Goal: Task Accomplishment & Management: Complete application form

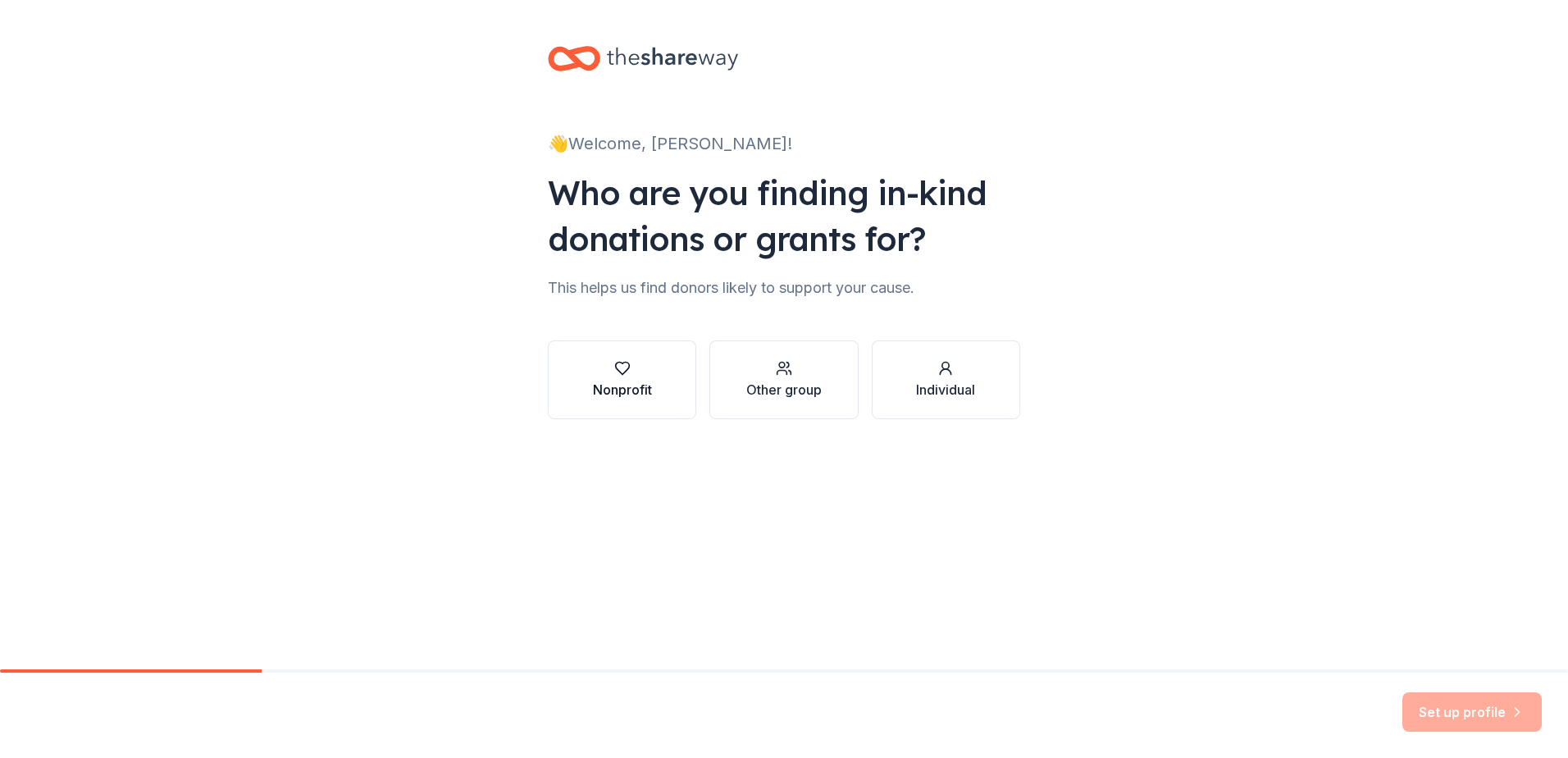
click at [605, 392] on div "Nonprofit" at bounding box center [622, 390] width 59 height 20
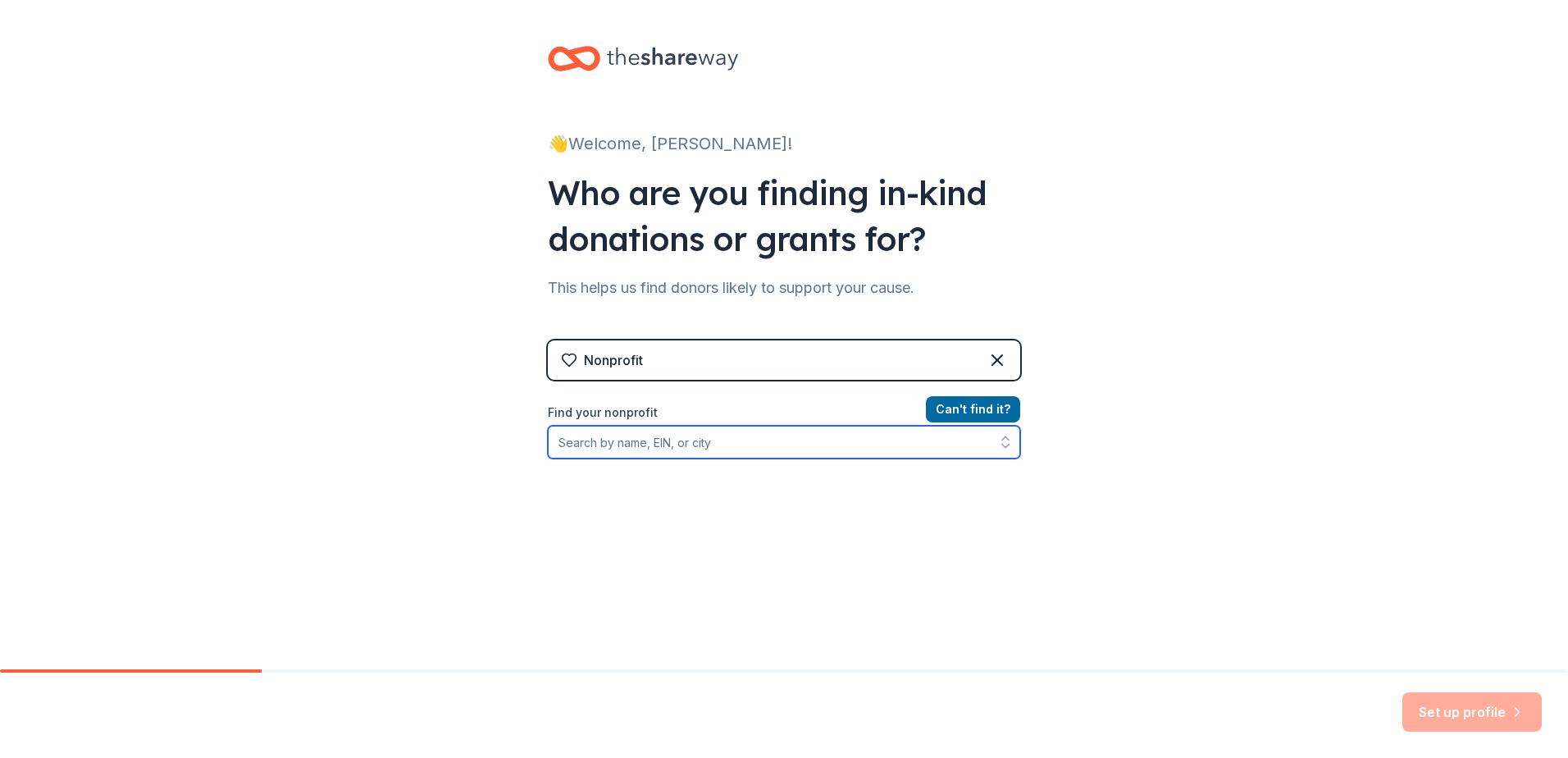
click at [618, 444] on input "Find your nonprofit" at bounding box center [784, 442] width 472 height 33
type input "273487171"
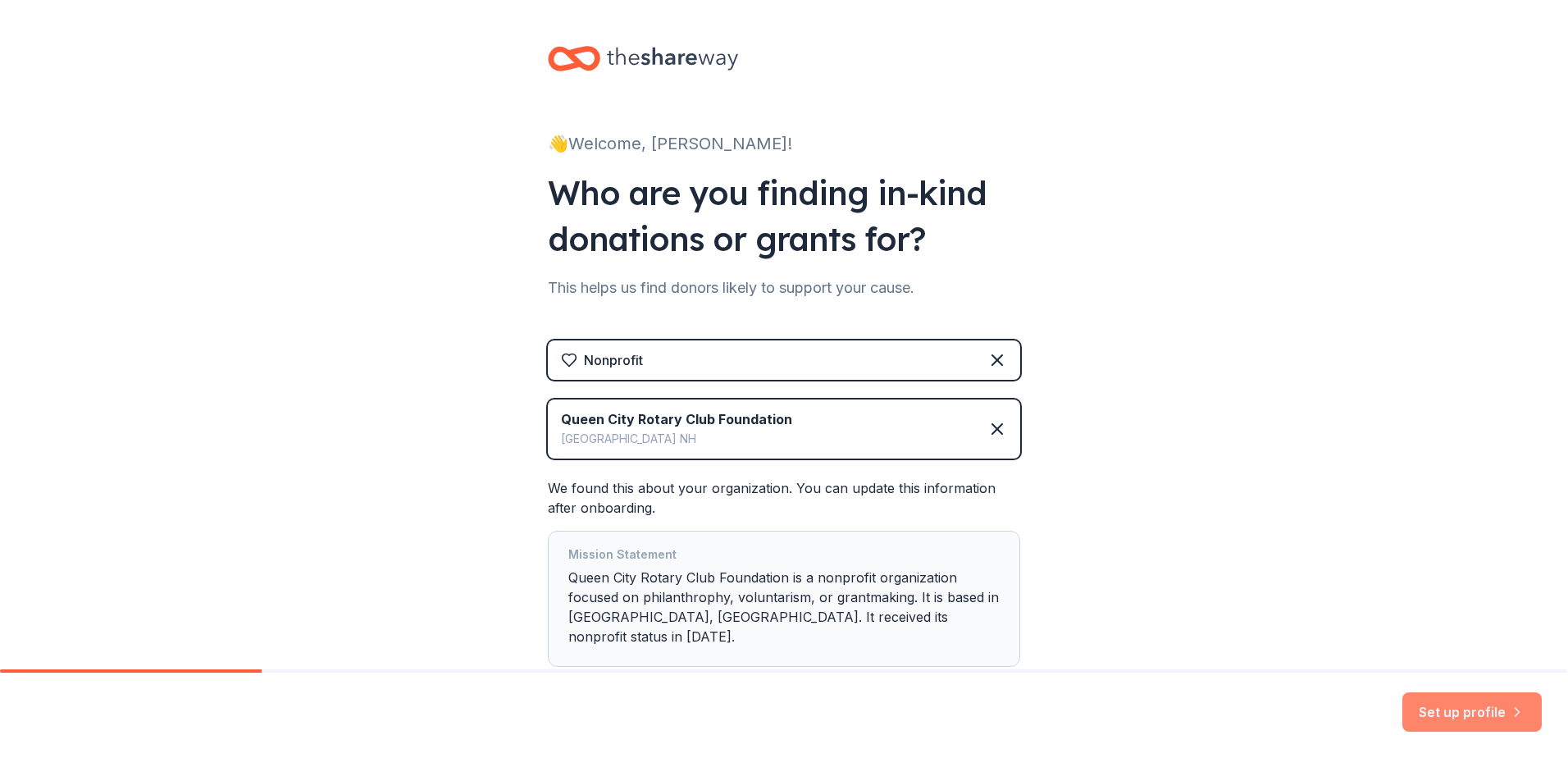
click at [1423, 708] on button "Set up profile" at bounding box center [1473, 711] width 140 height 39
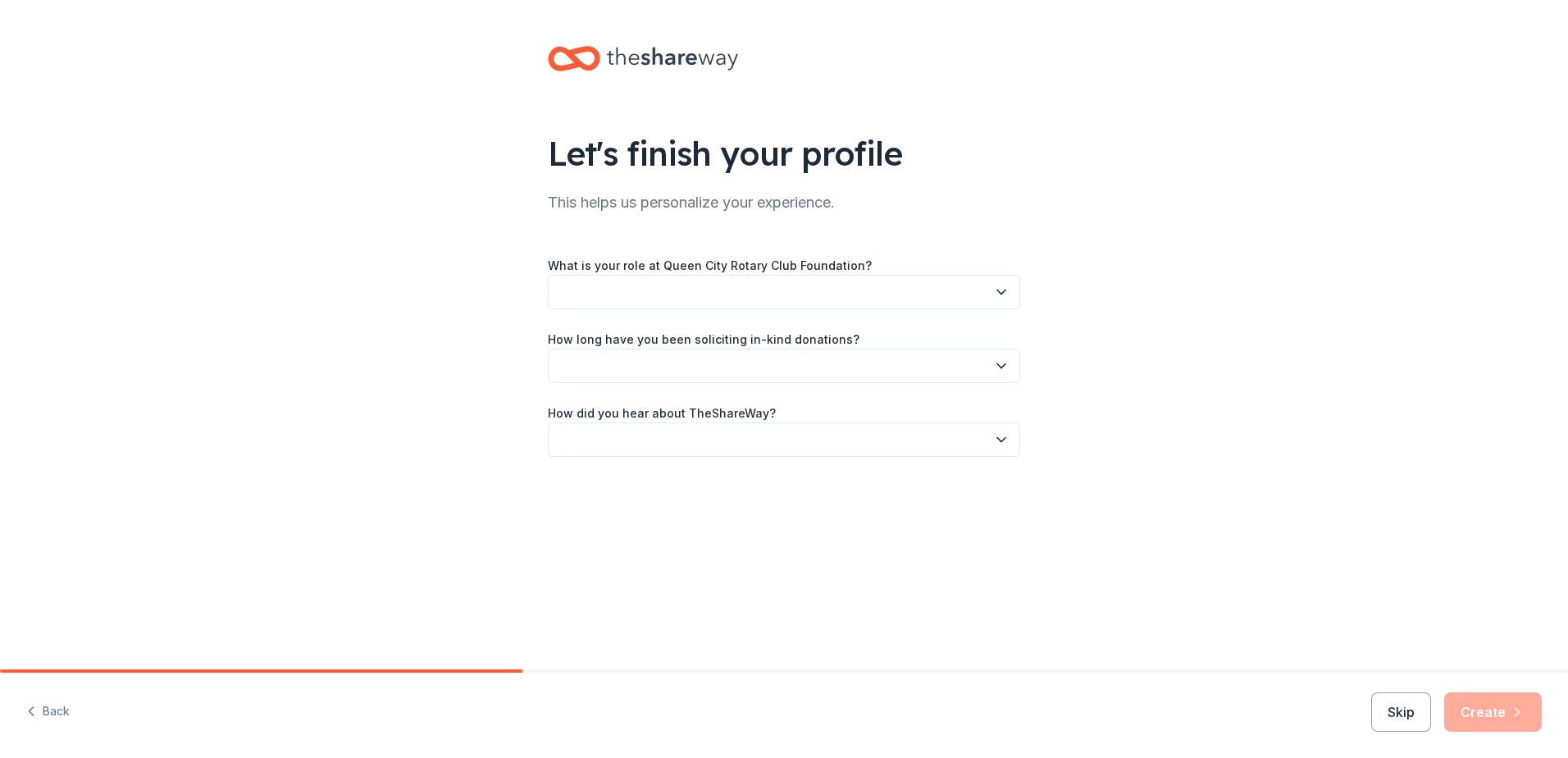
click at [643, 290] on button "button" at bounding box center [784, 292] width 472 height 34
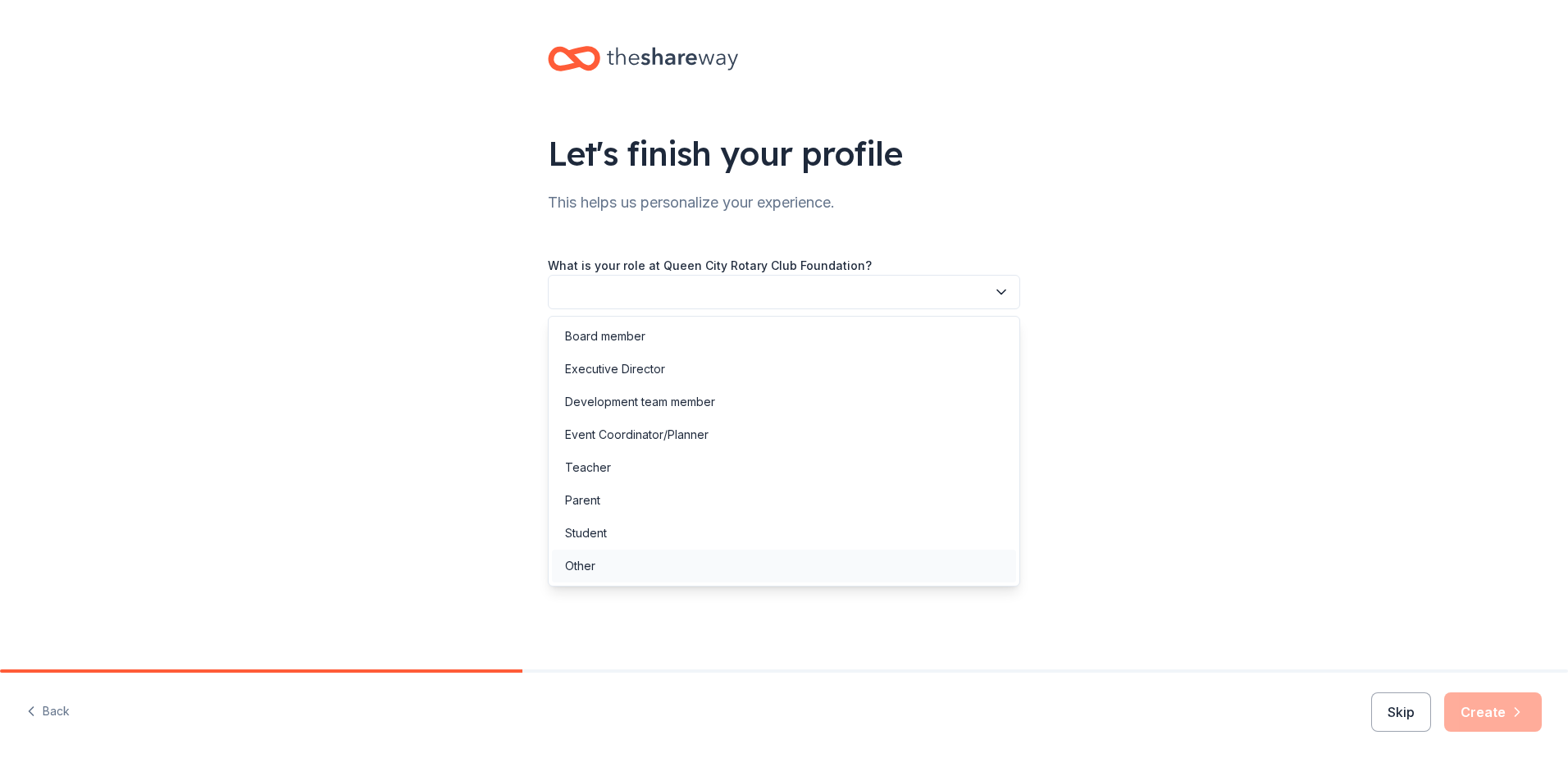
click at [576, 566] on div "Other" at bounding box center [579, 566] width 30 height 20
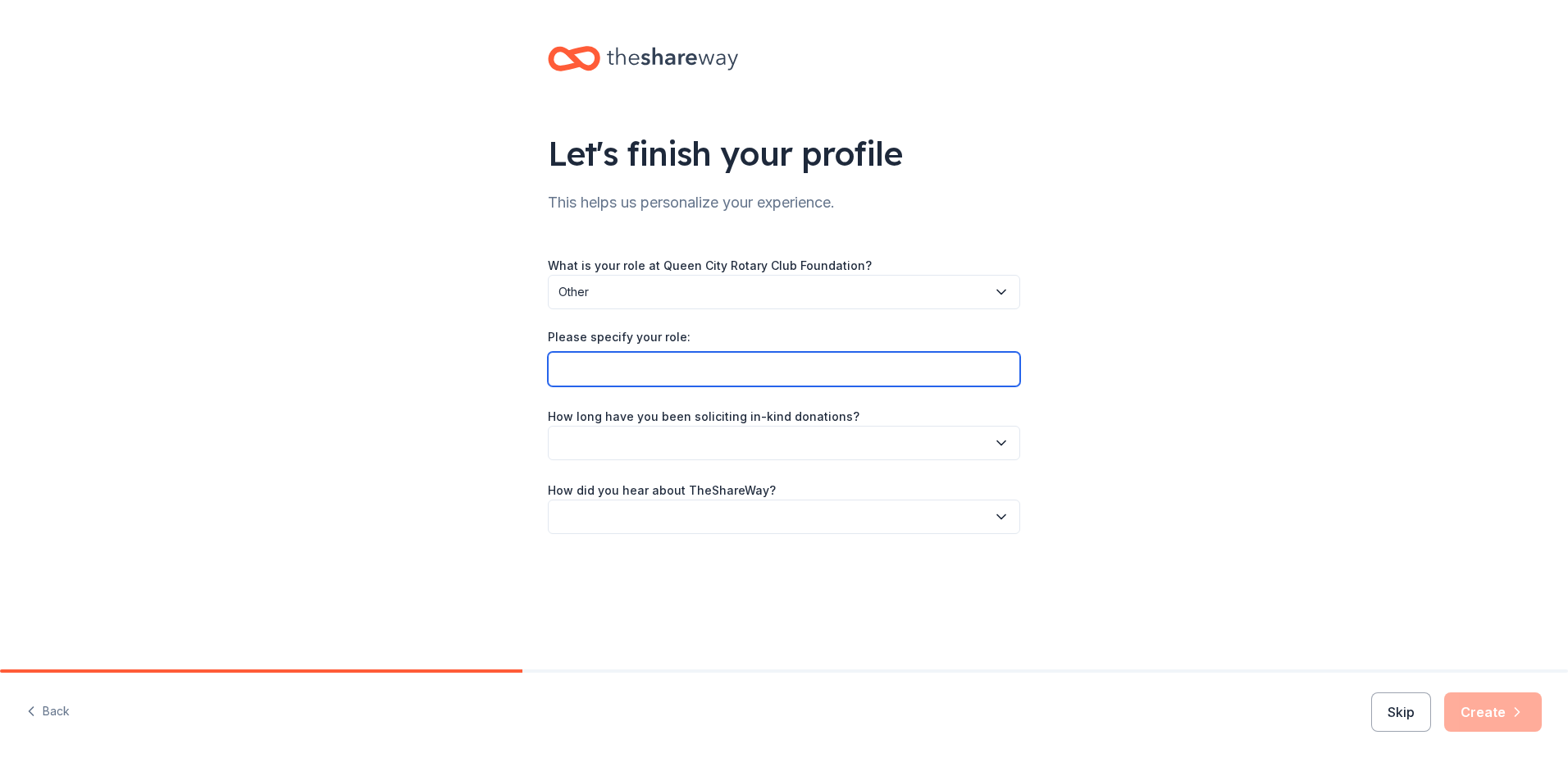
click at [622, 374] on input "Please specify your role:" at bounding box center [784, 369] width 472 height 34
type input "Past President, member, Silent auction Chair"
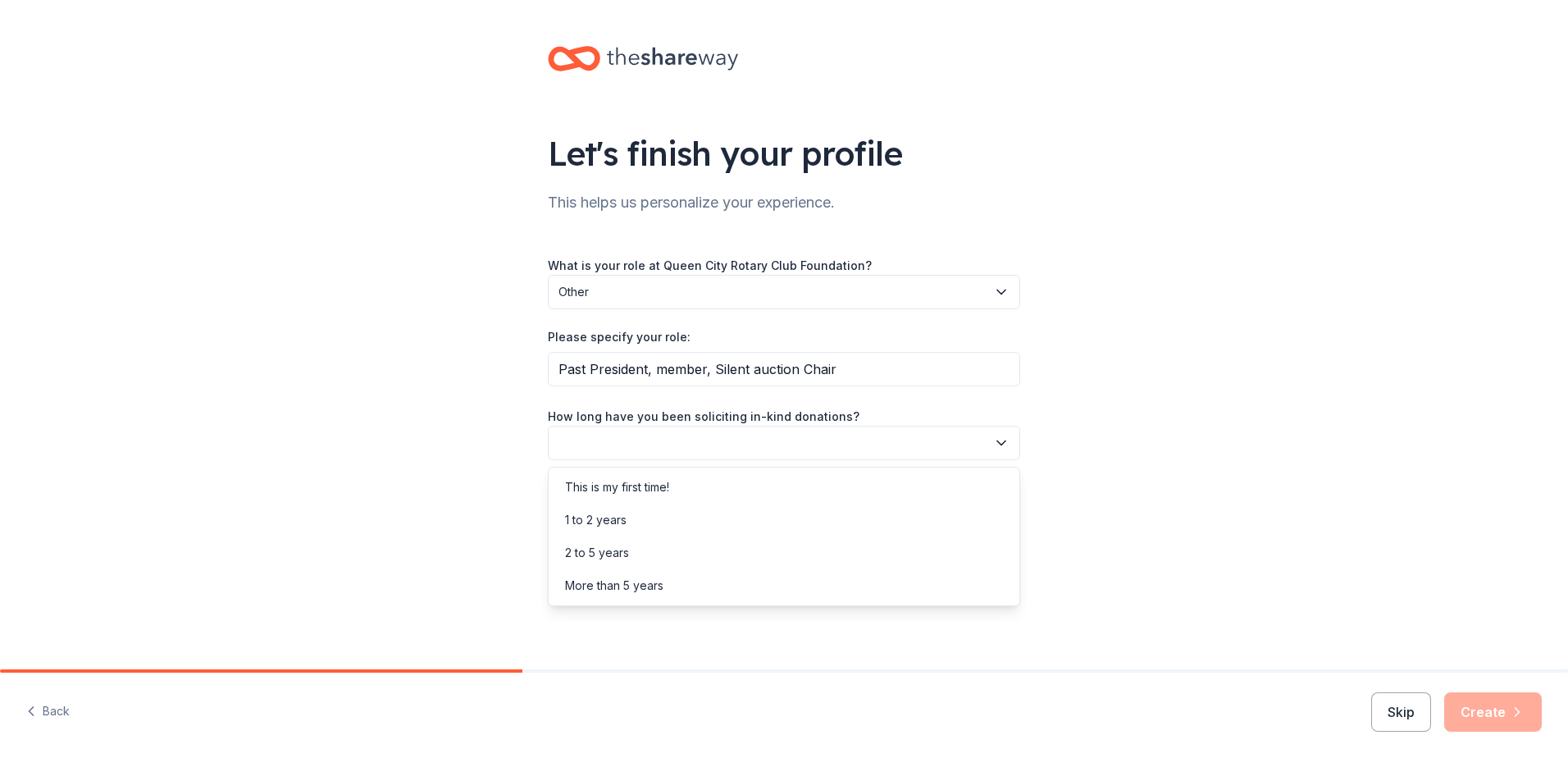
click at [618, 444] on button "button" at bounding box center [784, 442] width 472 height 34
click at [617, 584] on div "More than 5 years" at bounding box center [614, 586] width 99 height 20
click at [601, 515] on button "button" at bounding box center [784, 517] width 472 height 34
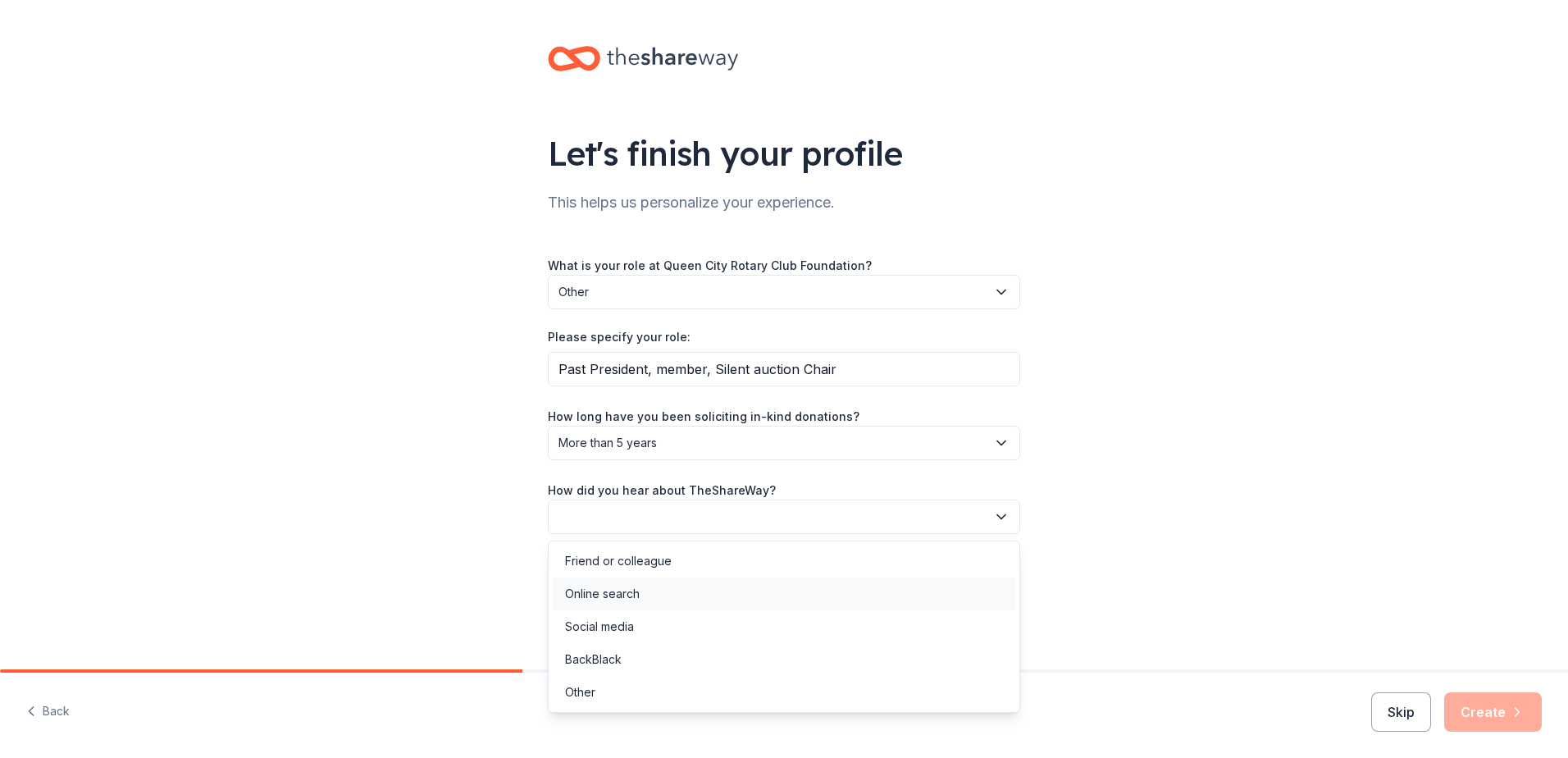
click at [595, 588] on div "Online search" at bounding box center [602, 594] width 74 height 20
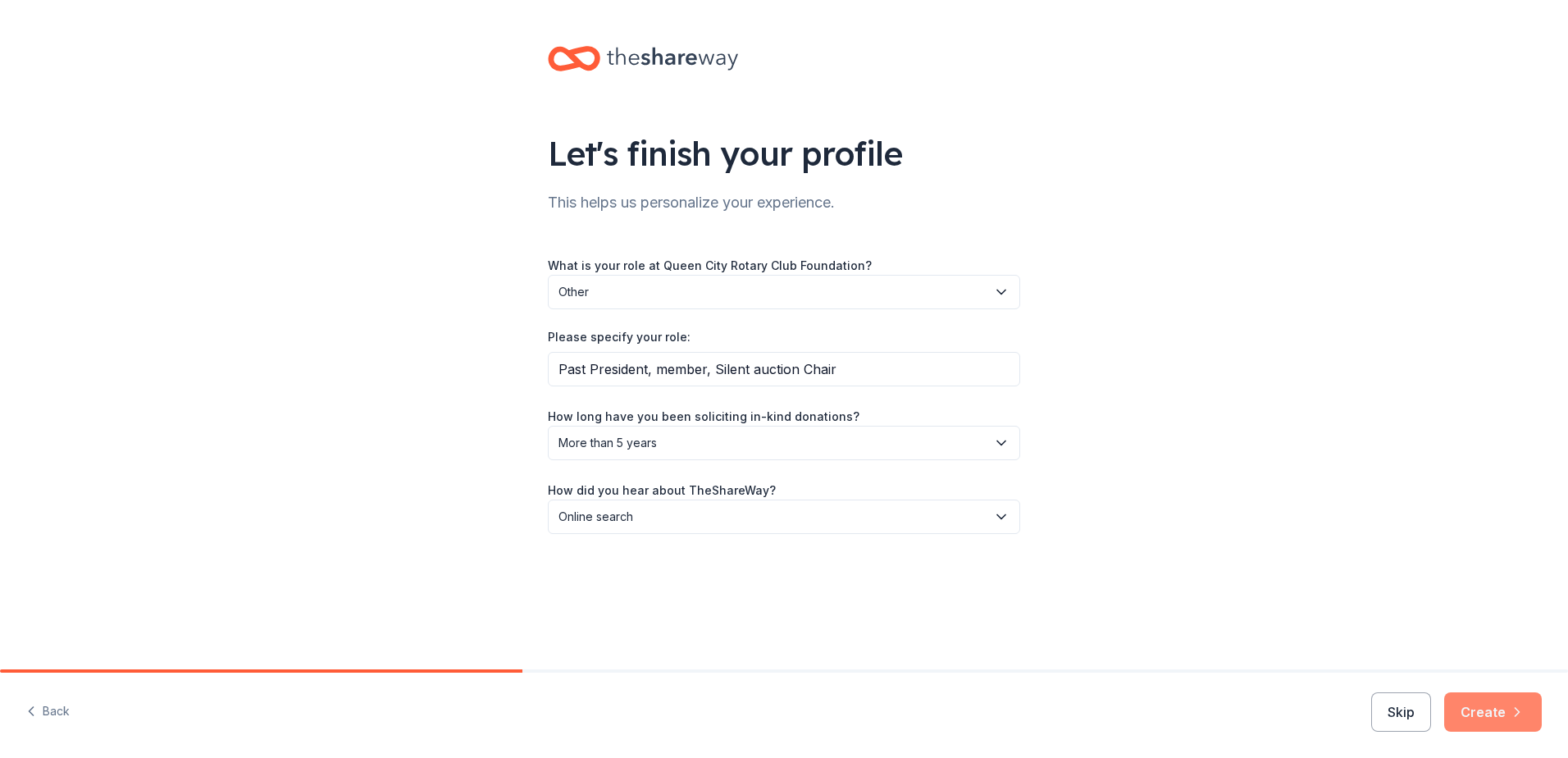
click at [1485, 710] on button "Create" at bounding box center [1494, 711] width 98 height 39
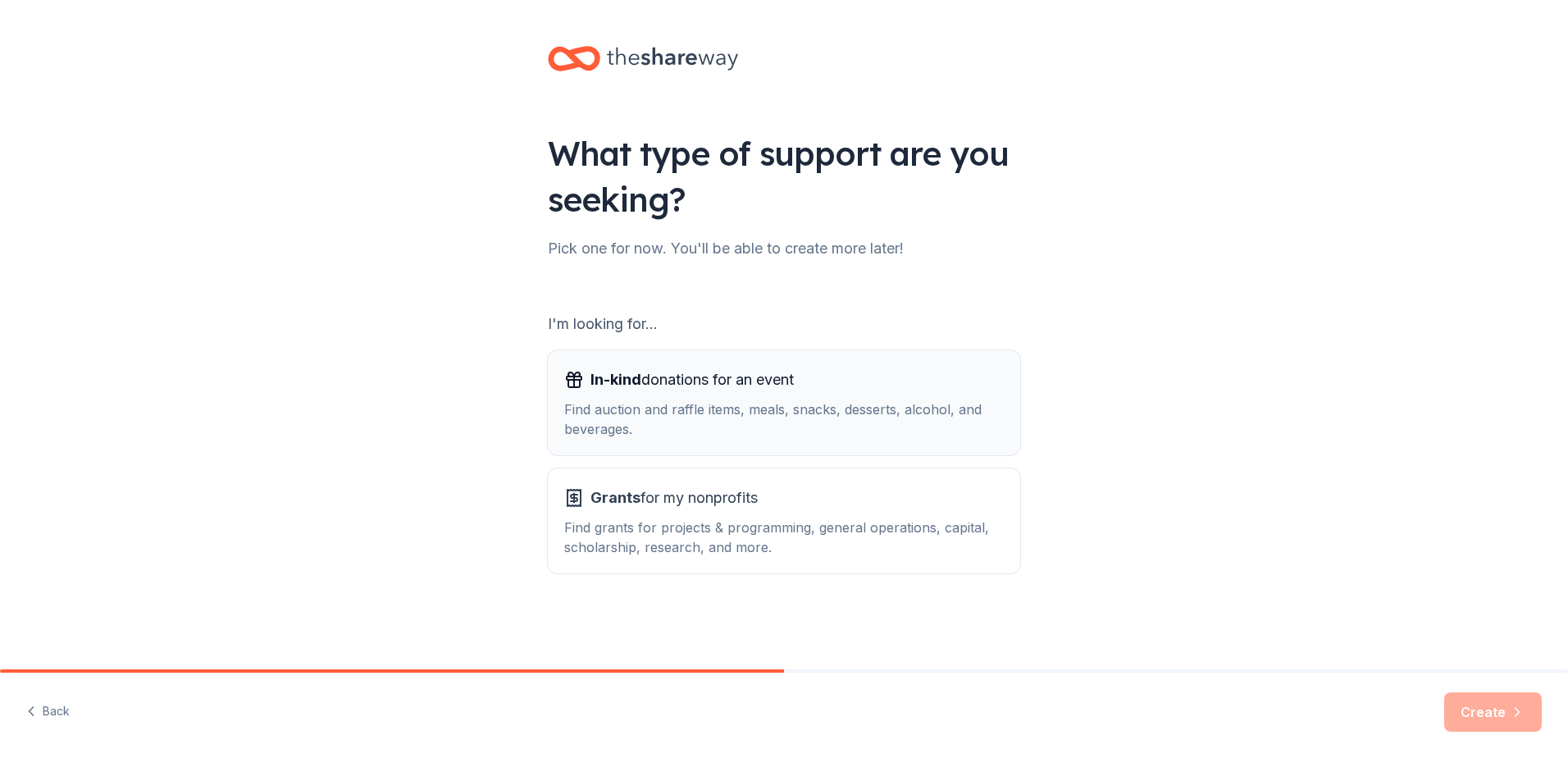
click at [671, 413] on div "Find auction and raffle items, meals, snacks, desserts, alcohol, and beverages." at bounding box center [784, 418] width 440 height 39
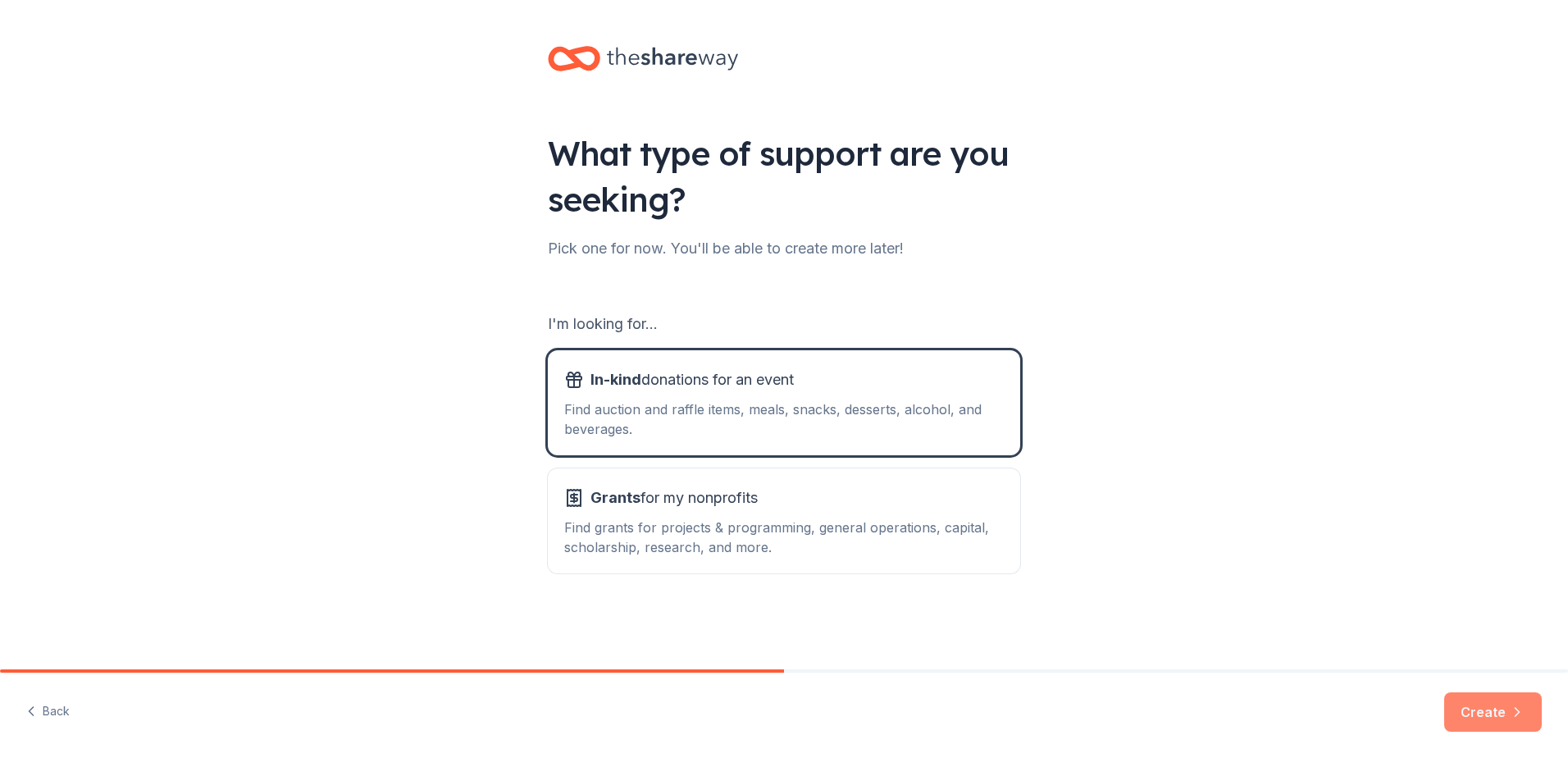
click at [1473, 710] on button "Create" at bounding box center [1494, 711] width 98 height 39
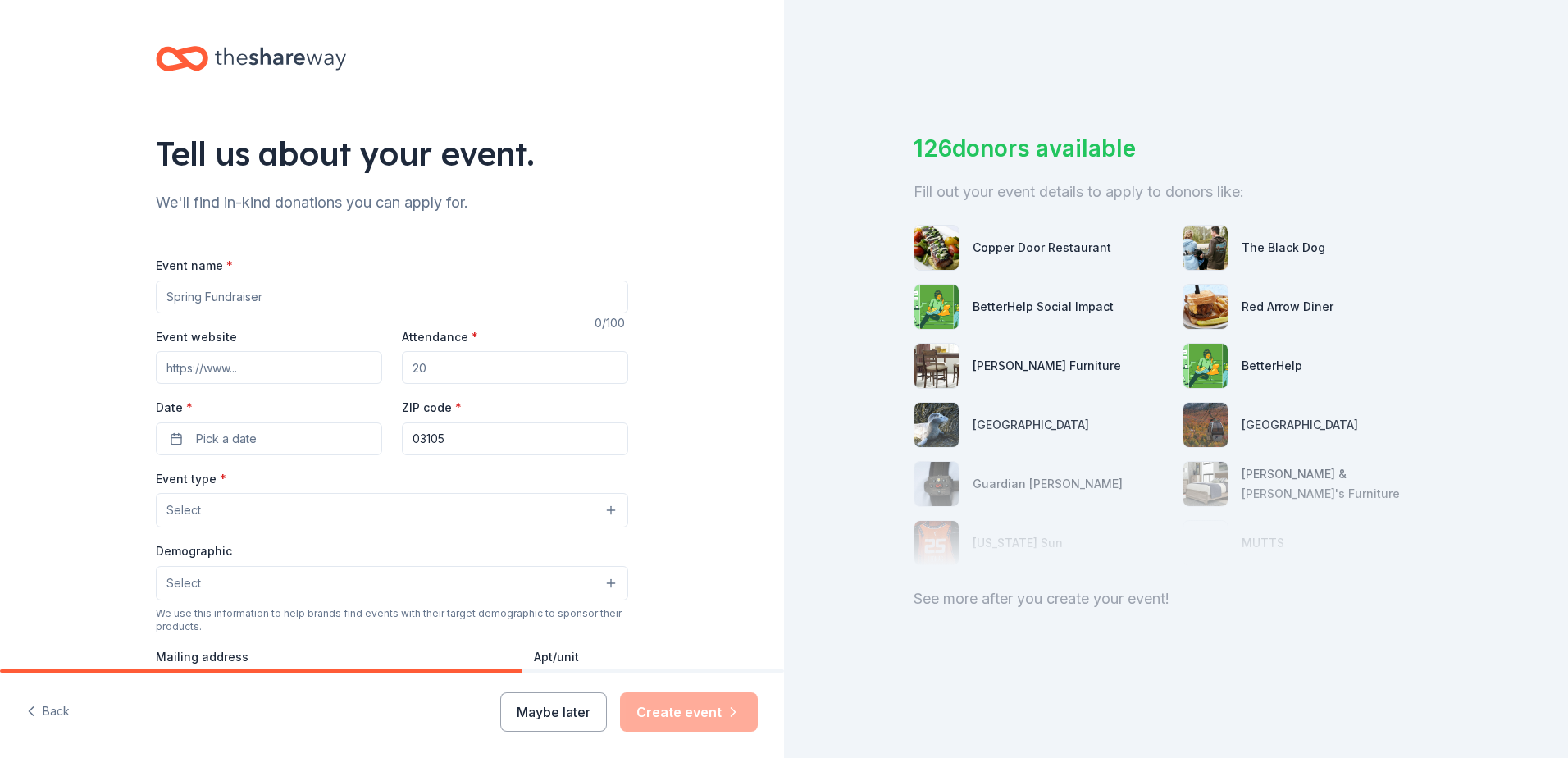
click at [264, 294] on input "Event name *" at bounding box center [392, 296] width 472 height 33
drag, startPoint x: 265, startPoint y: 295, endPoint x: 151, endPoint y: 295, distance: 114.0
click at [156, 295] on input "Event name *" at bounding box center [392, 296] width 472 height 33
drag, startPoint x: 154, startPoint y: 296, endPoint x: 254, endPoint y: 293, distance: 100.0
click at [254, 293] on input "Event name *" at bounding box center [392, 296] width 472 height 33
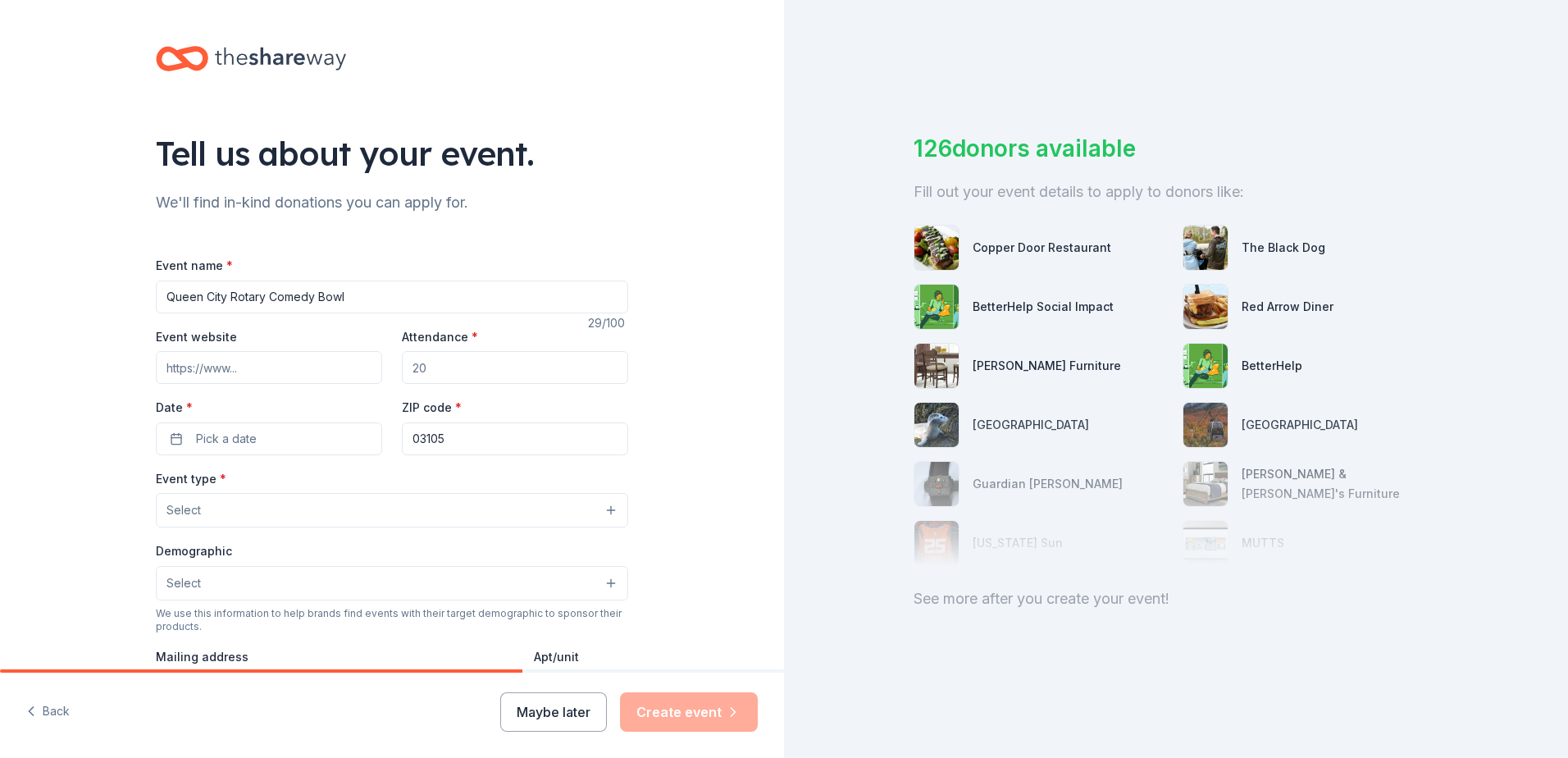
type input "Queen City Rotary Comedy Bowl"
click at [247, 370] on input "Event website" at bounding box center [269, 367] width 227 height 33
type input "[DOMAIN_NAME]"
type input "400"
click at [200, 432] on span "Pick a date" at bounding box center [226, 439] width 61 height 20
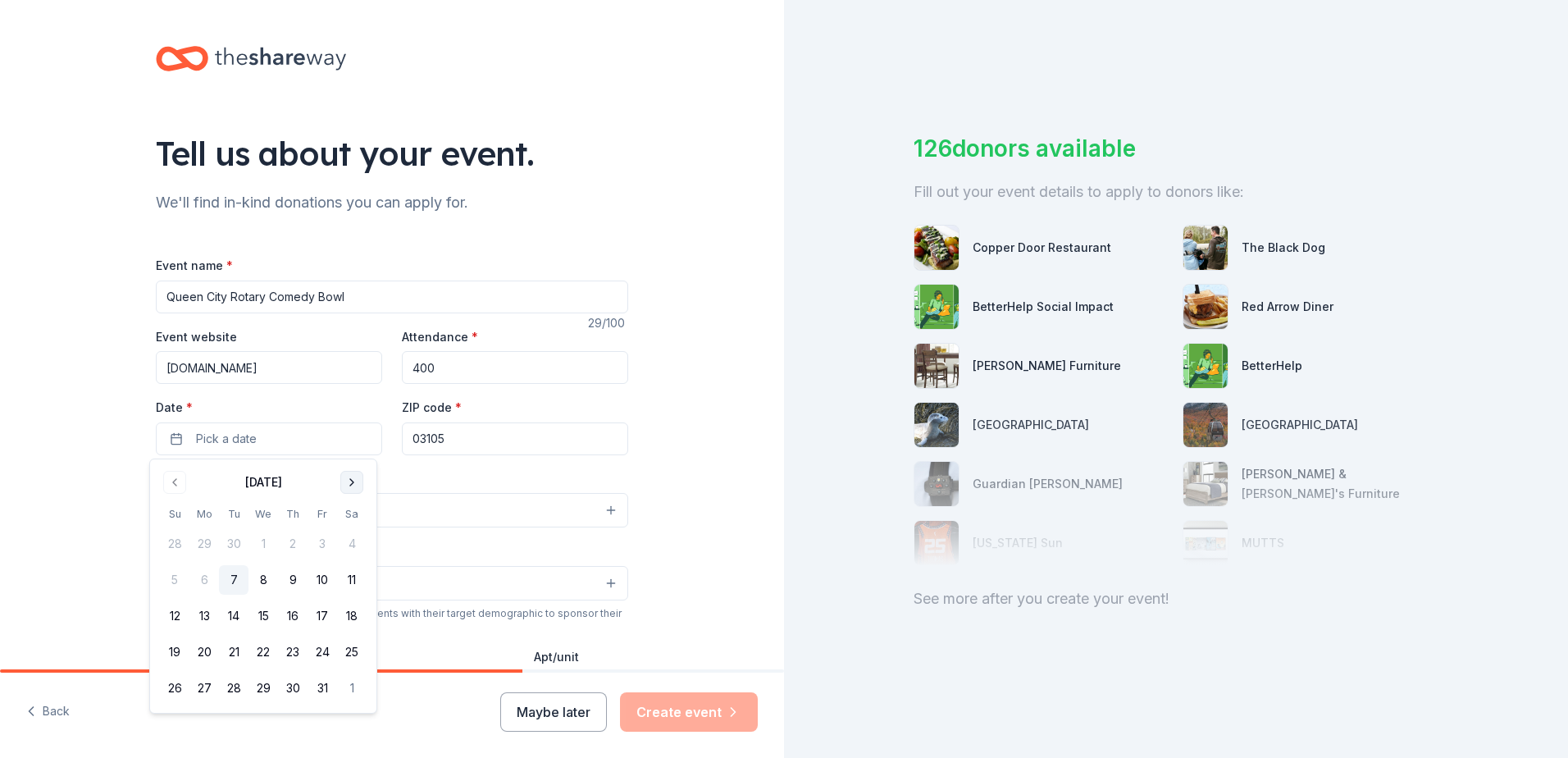
click at [352, 485] on button "Go to next month" at bounding box center [351, 481] width 23 height 23
click at [349, 687] on button "31" at bounding box center [352, 688] width 30 height 30
click at [455, 475] on div "Event type * Select" at bounding box center [392, 498] width 472 height 60
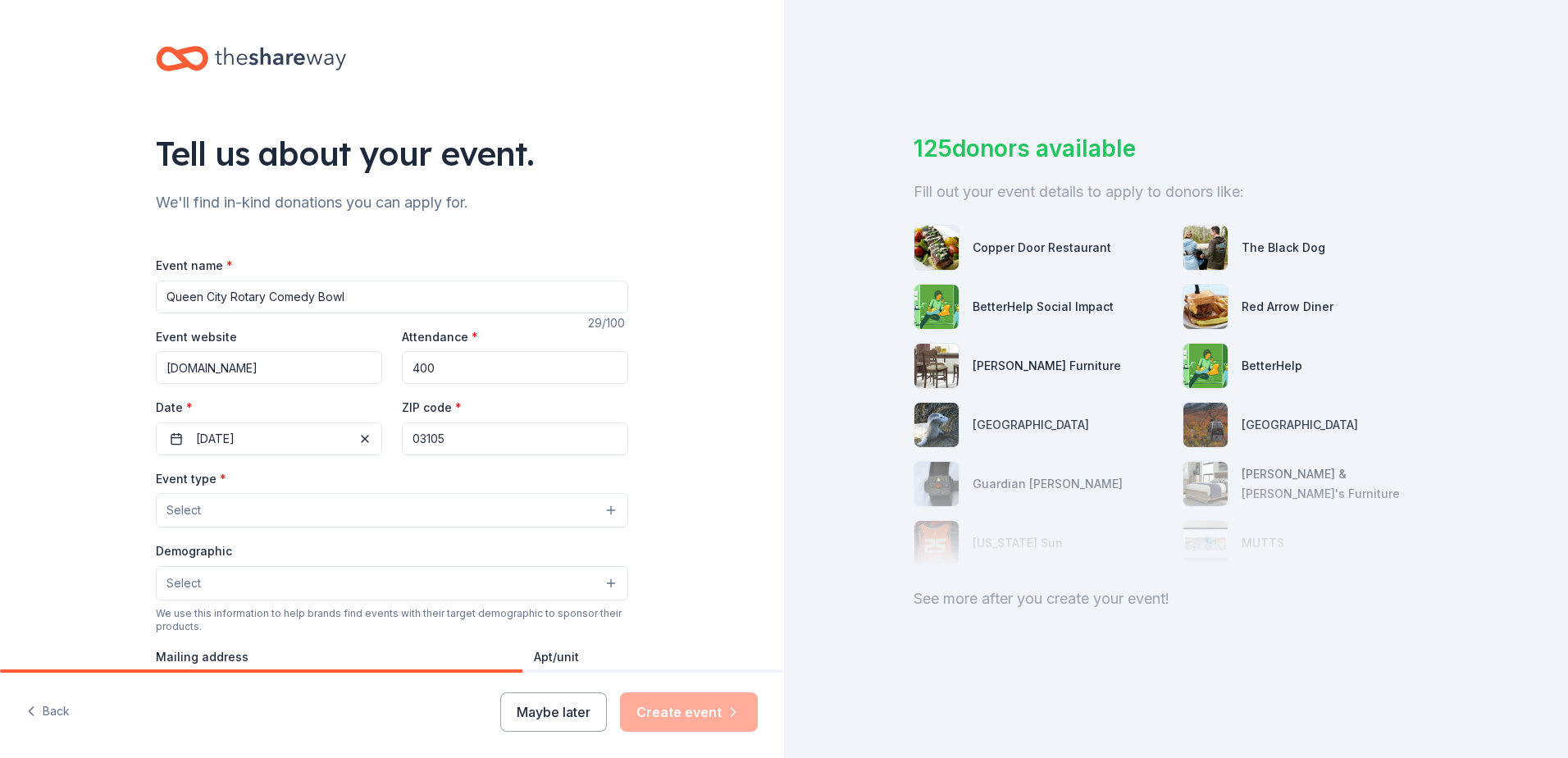
click at [413, 516] on button "Select" at bounding box center [392, 510] width 472 height 34
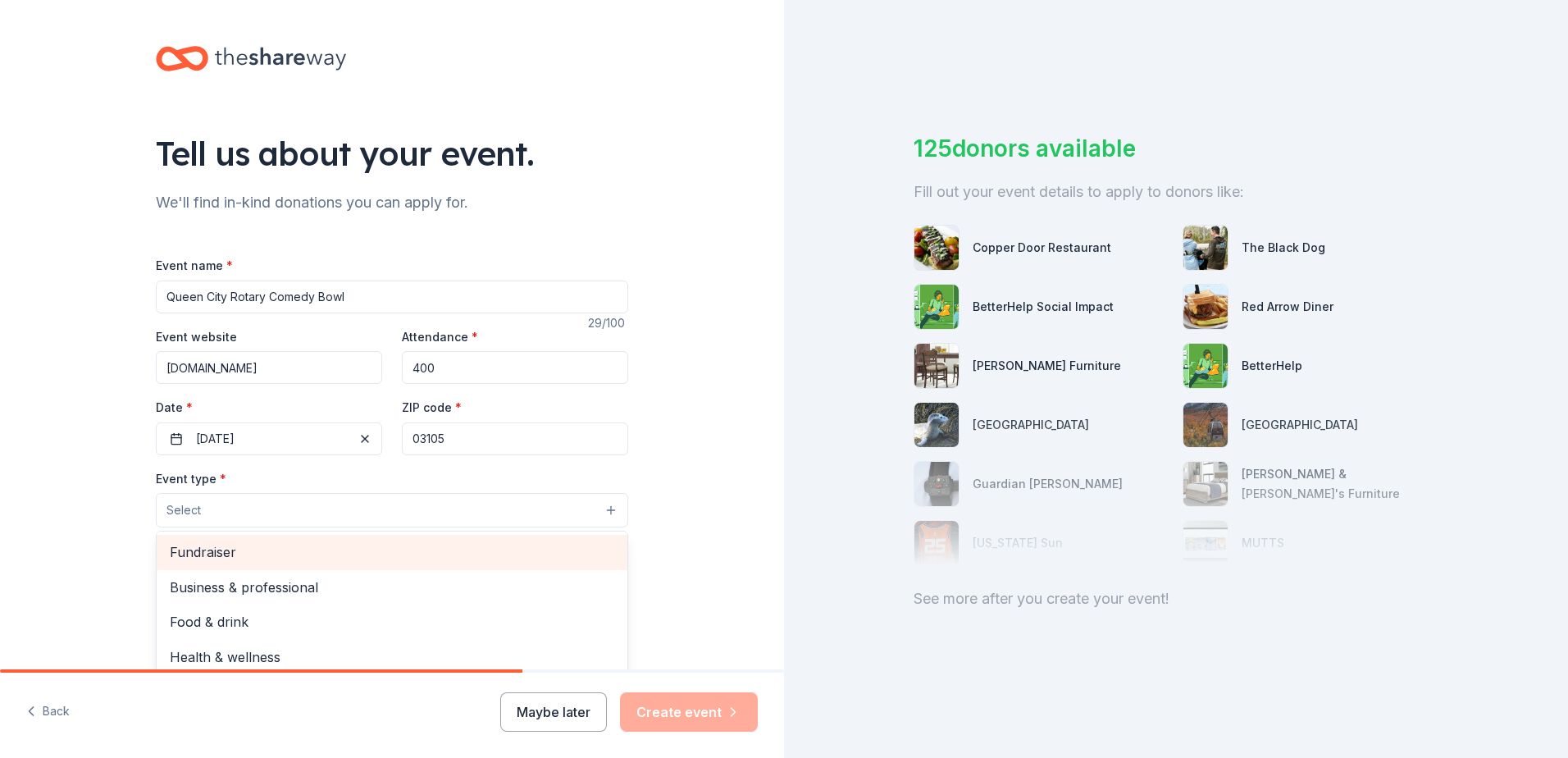
click at [220, 550] on span "Fundraiser" at bounding box center [392, 552] width 444 height 22
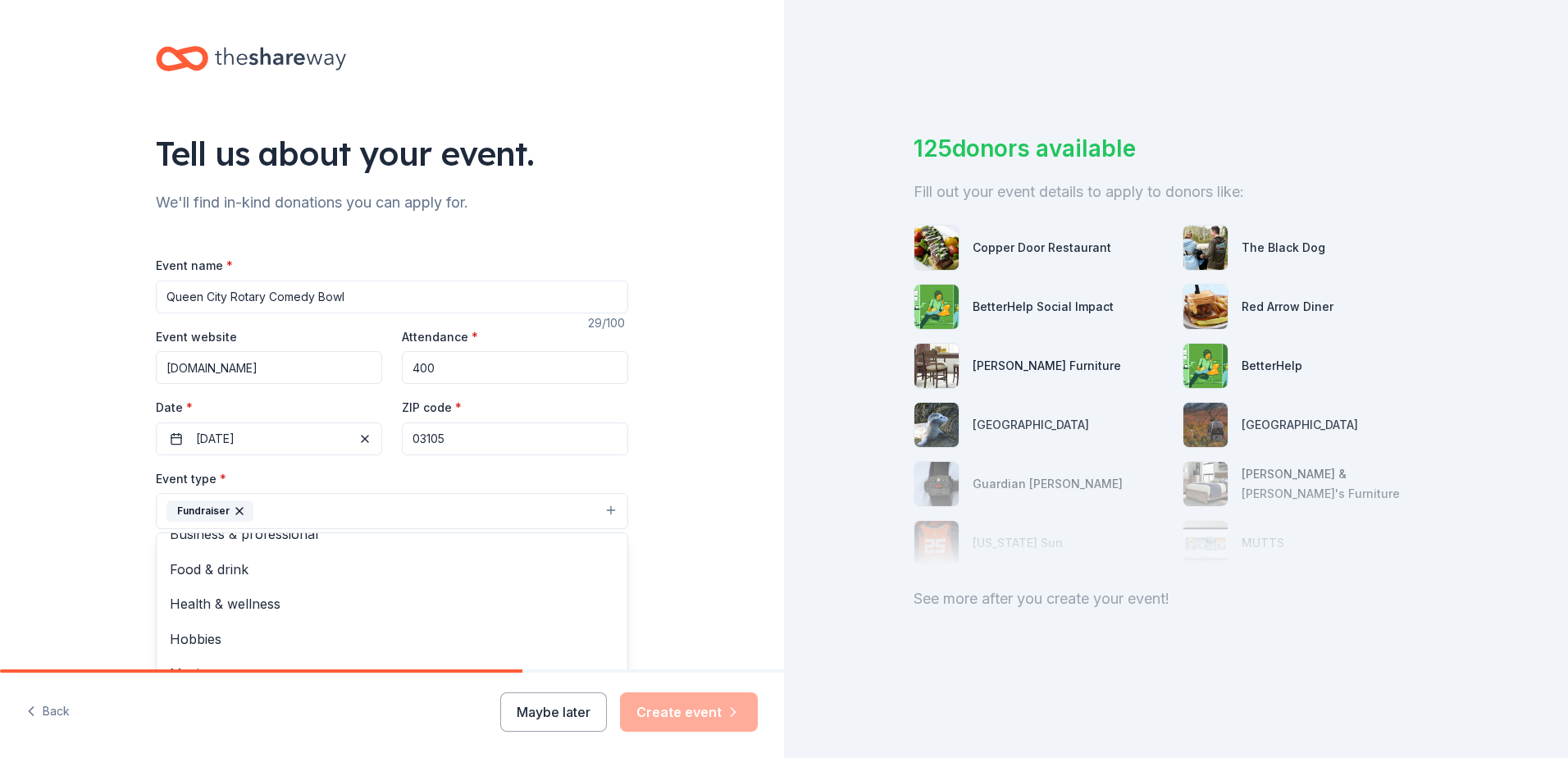
click at [95, 546] on div "Tell us about your event. We'll find in-kind donations you can apply for. Event…" at bounding box center [392, 547] width 784 height 1093
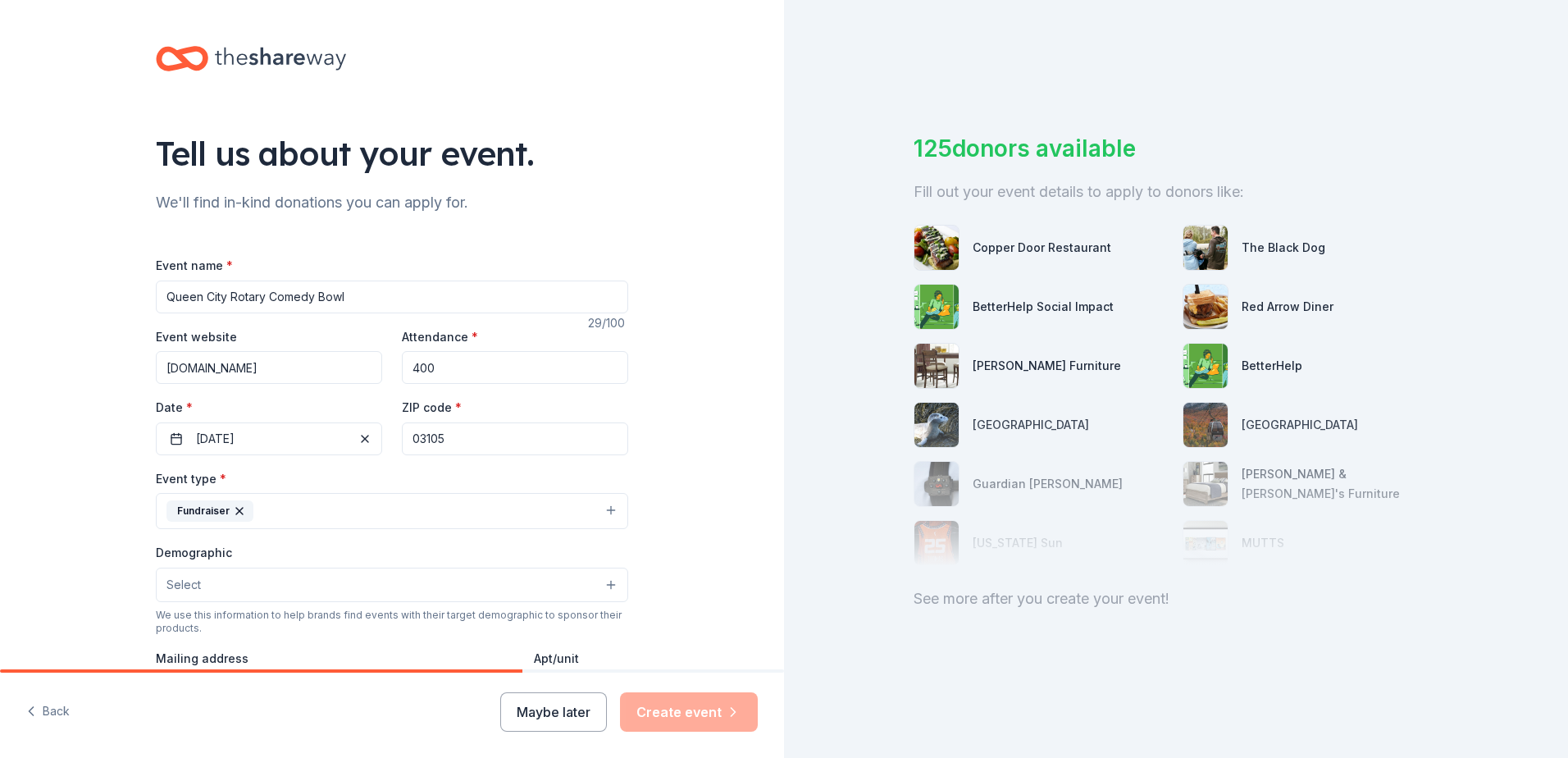
scroll to position [82, 0]
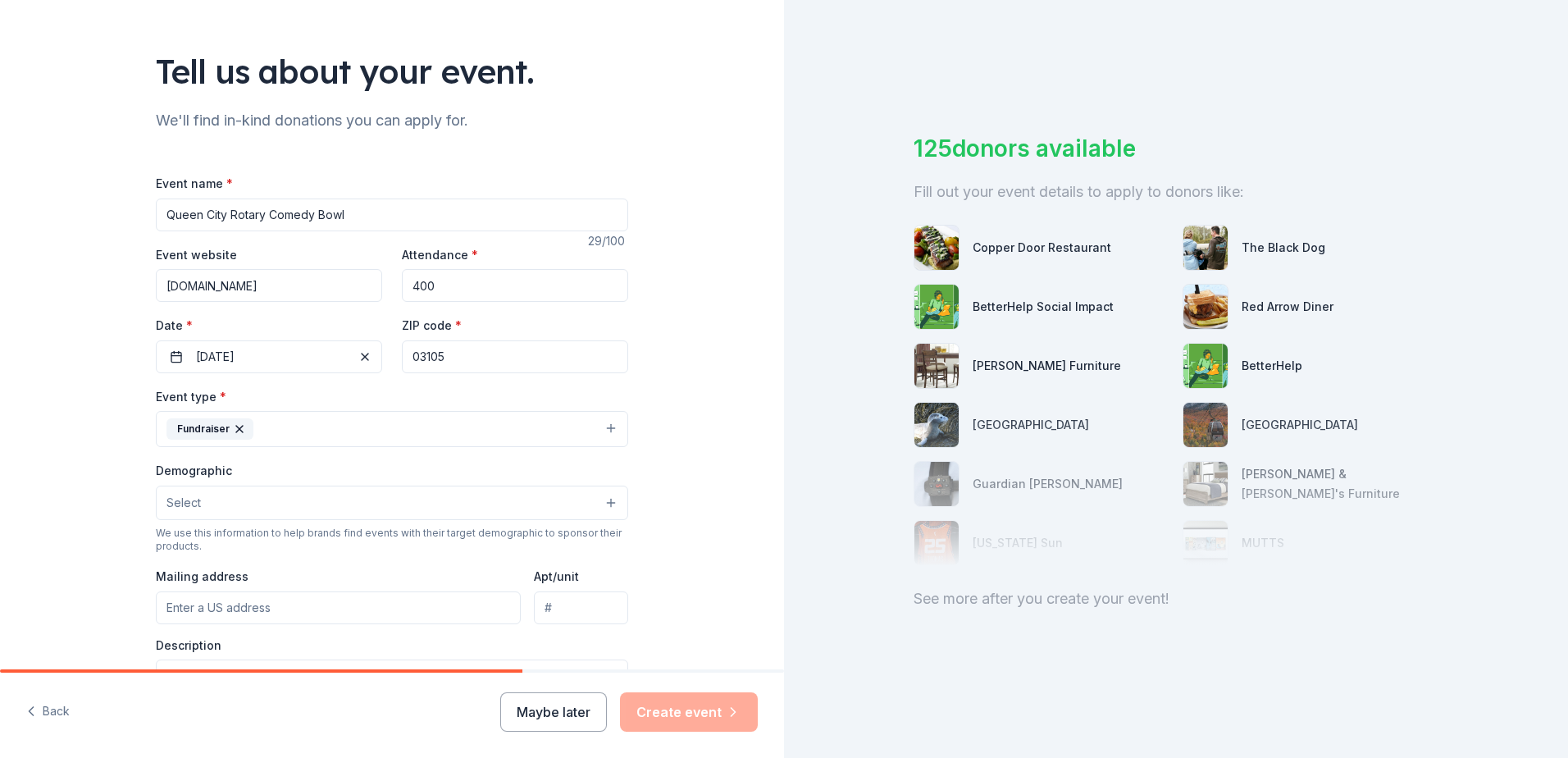
click at [189, 503] on span "Select" at bounding box center [184, 503] width 34 height 20
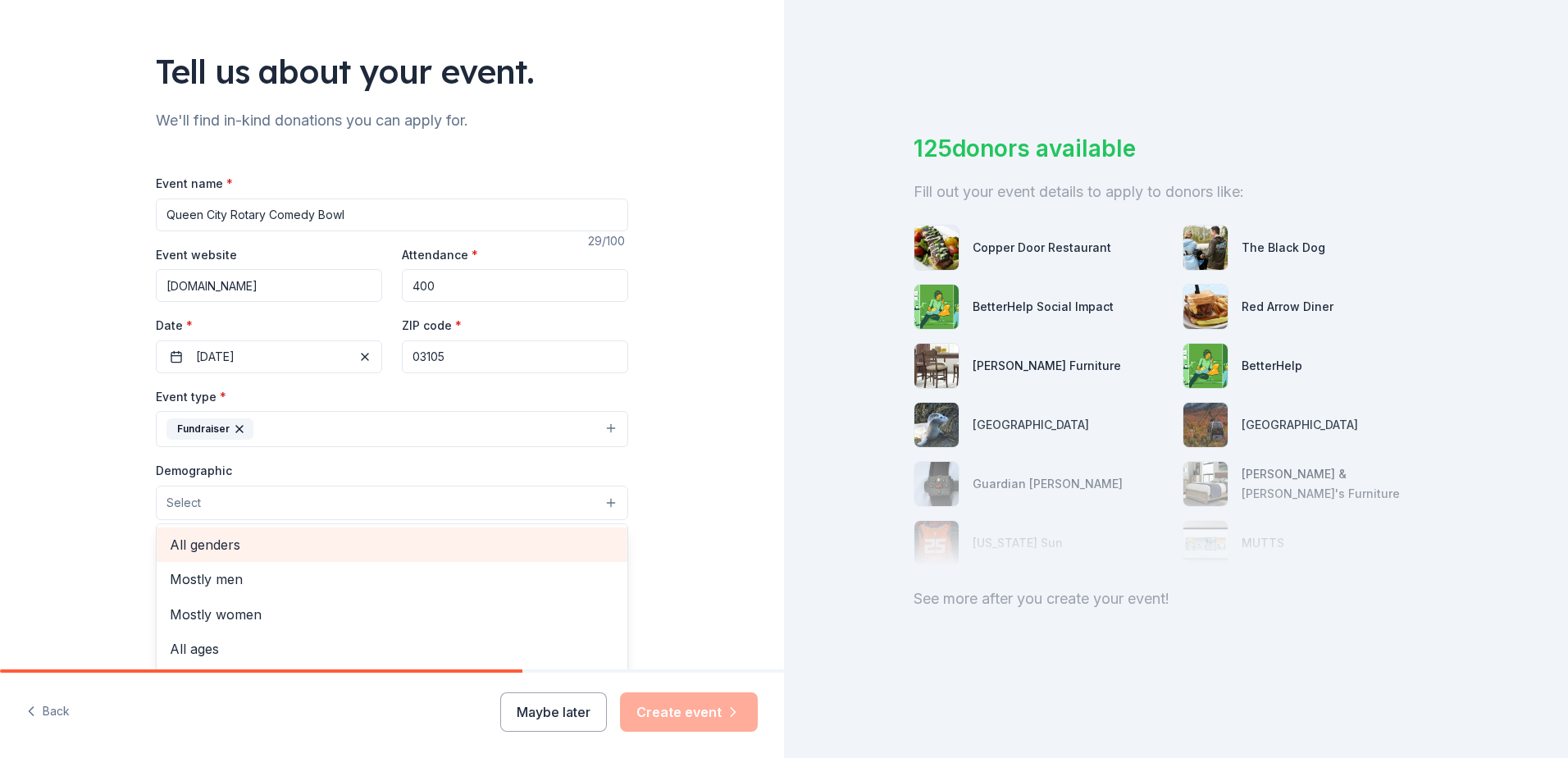
click at [181, 548] on span "All genders" at bounding box center [392, 545] width 444 height 22
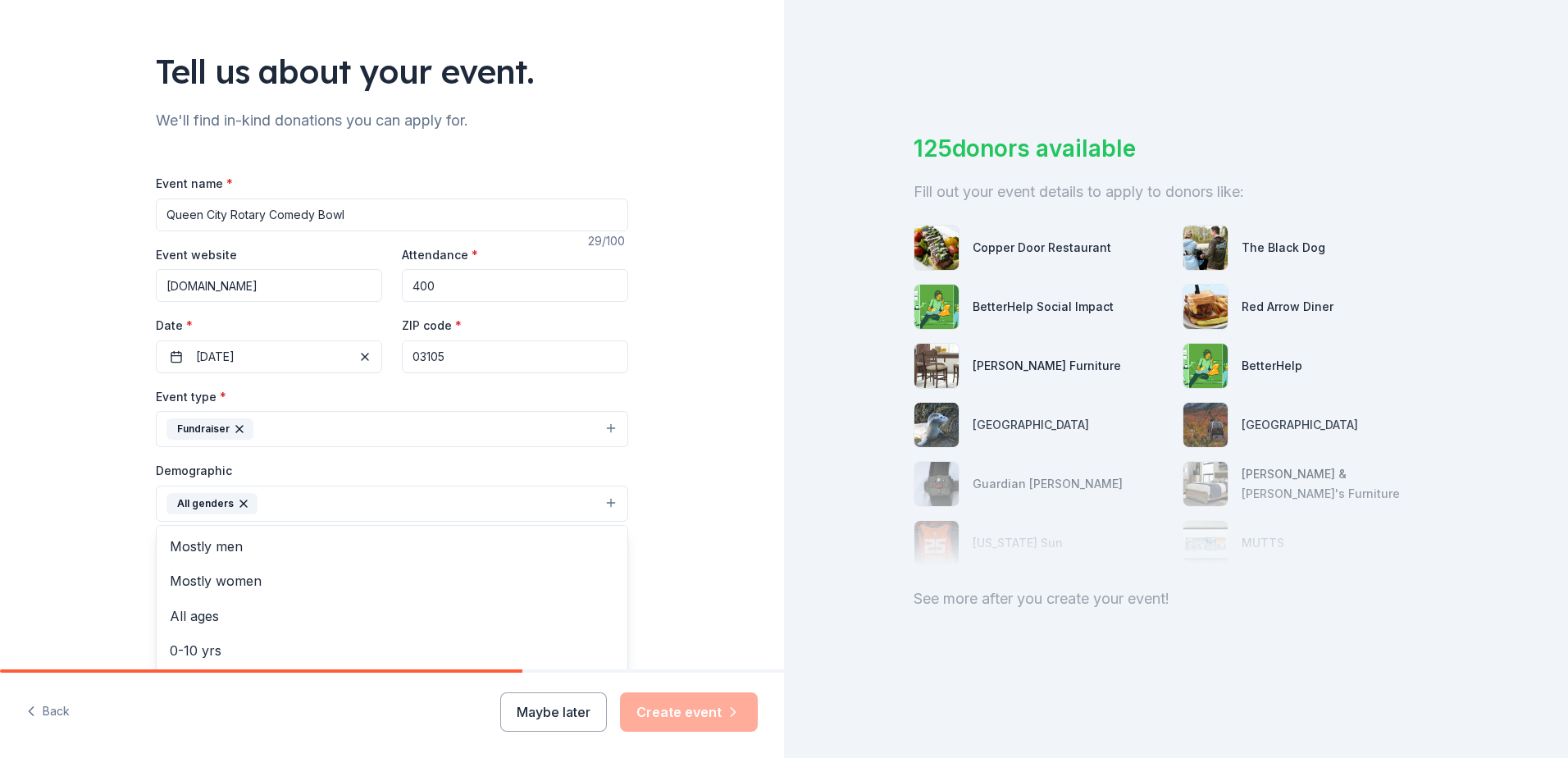
click at [121, 551] on div "Tell us about your event. We'll find in-kind donations you can apply for. Event…" at bounding box center [392, 465] width 784 height 1094
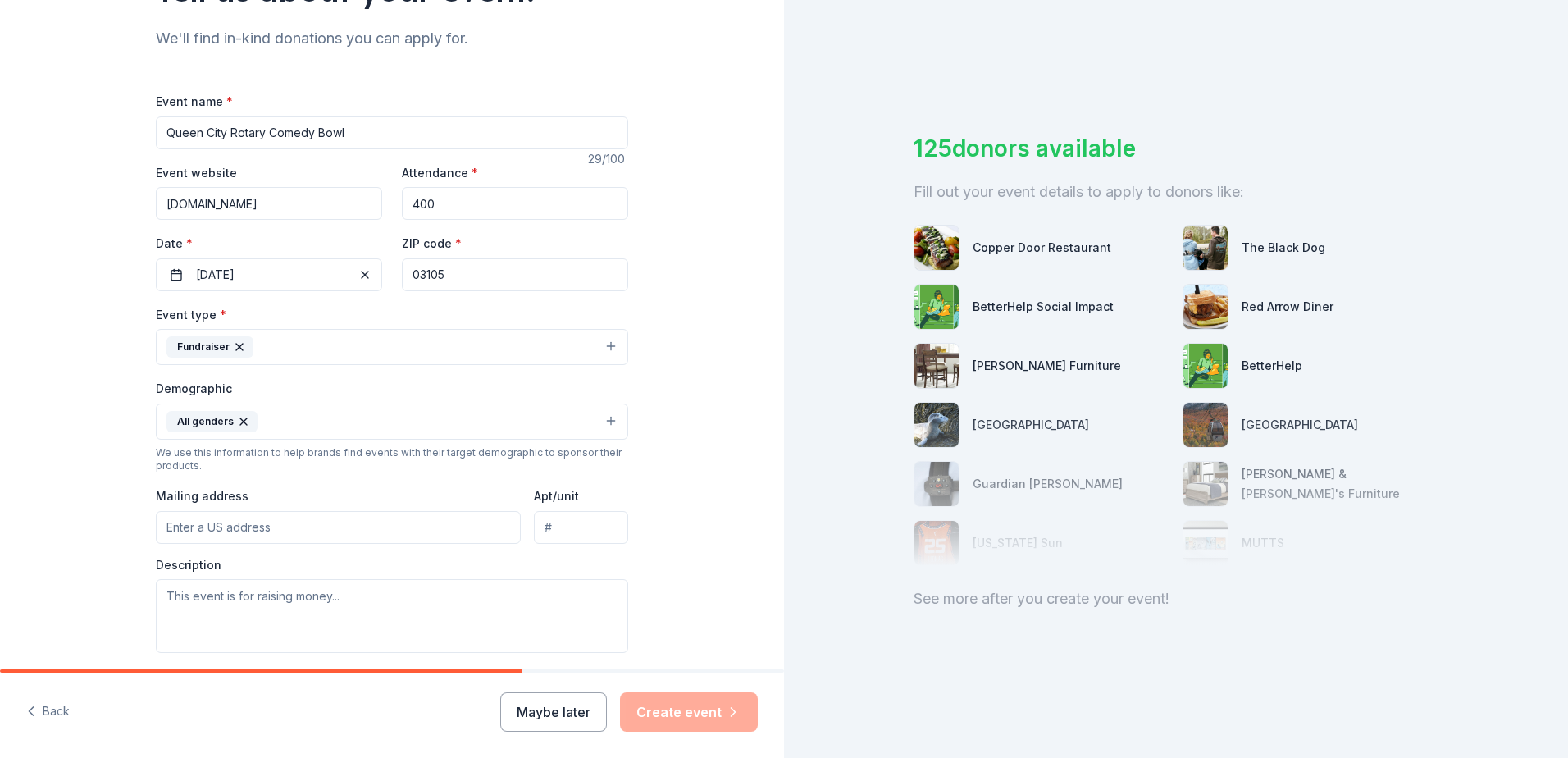
click at [184, 528] on input "Mailing address" at bounding box center [338, 527] width 365 height 33
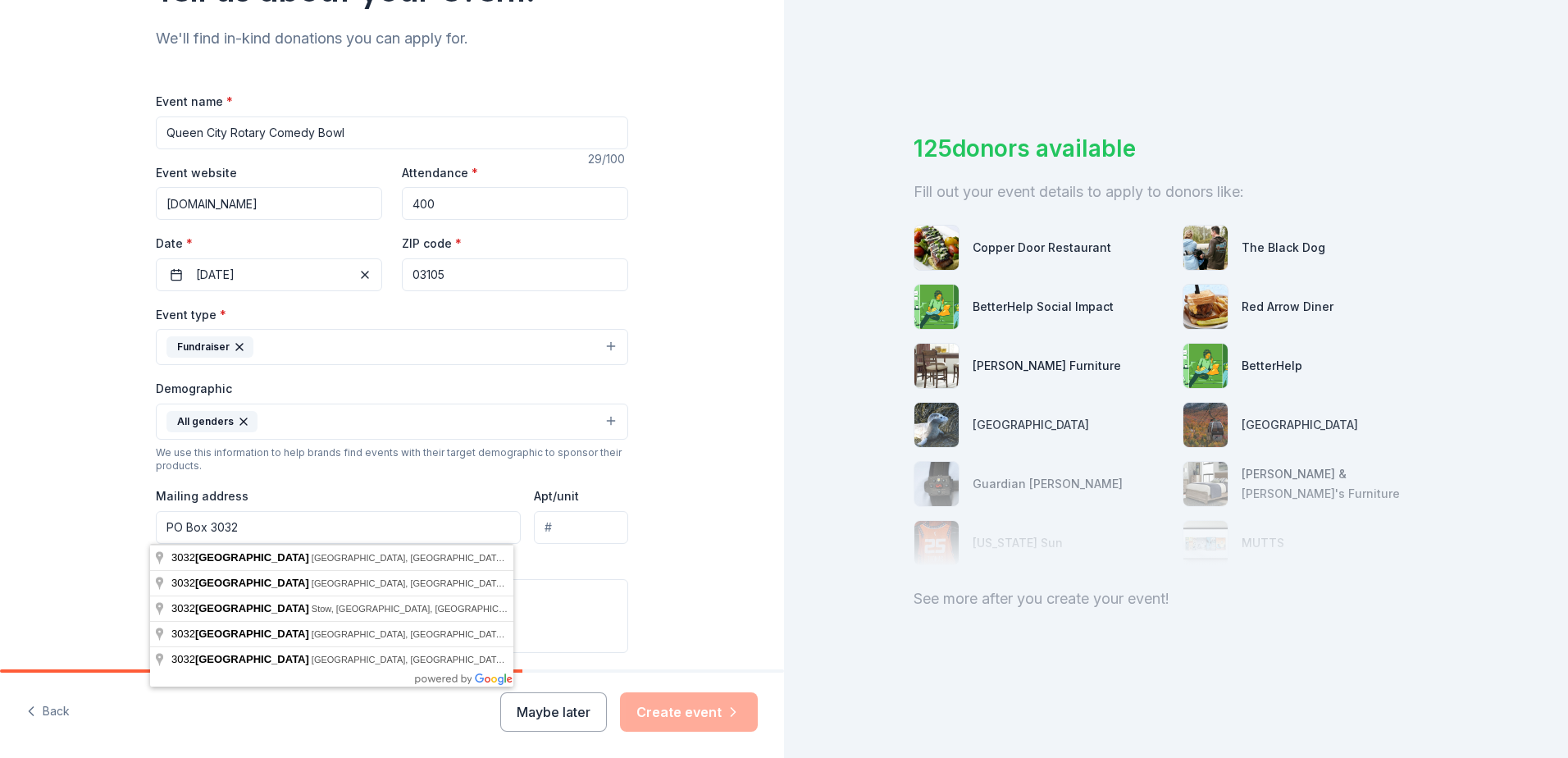
click at [263, 528] on input "PO Box 3032" at bounding box center [338, 527] width 365 height 33
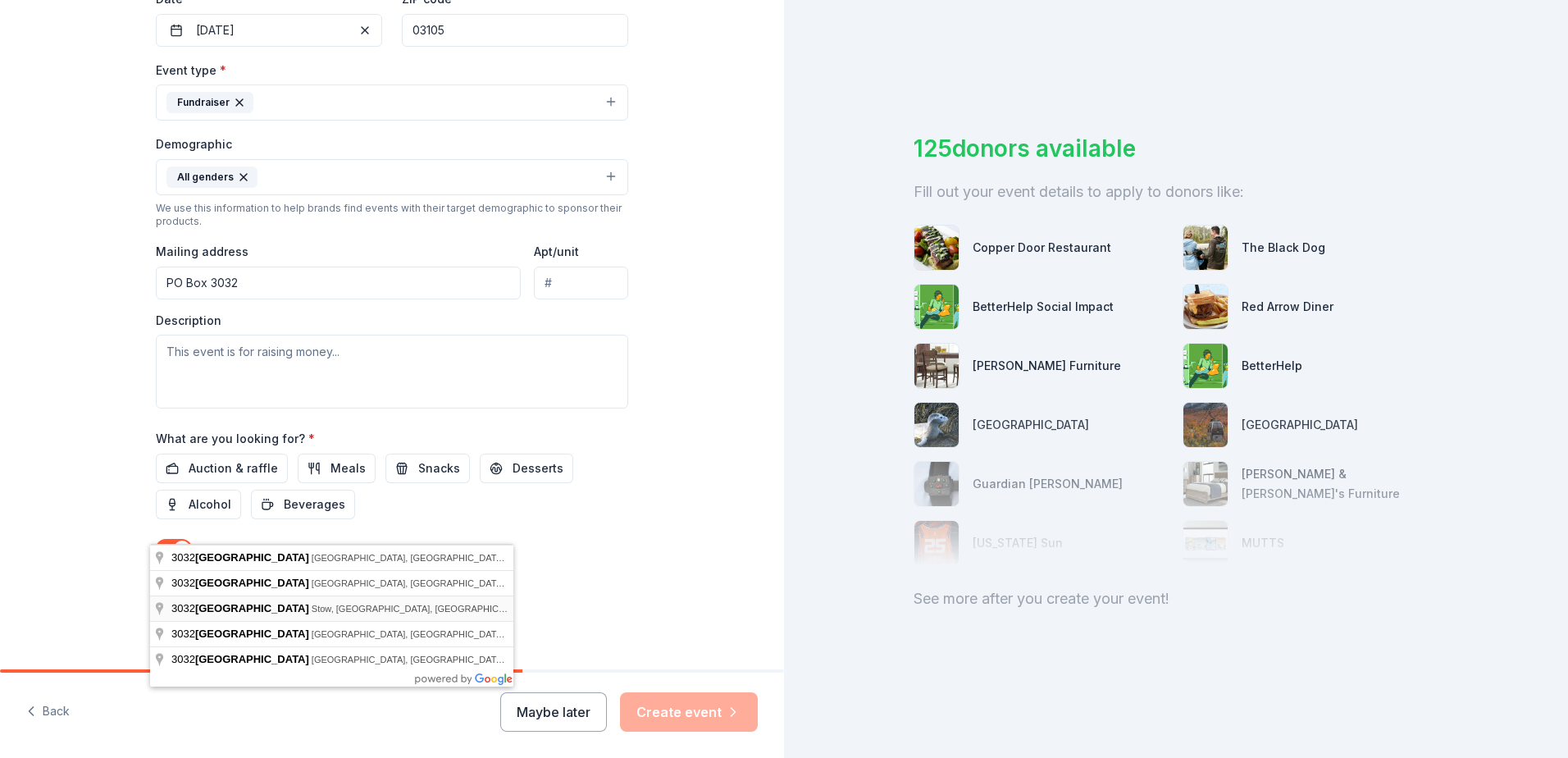
scroll to position [410, 0]
click at [306, 275] on input "PO Box 3032" at bounding box center [338, 281] width 365 height 33
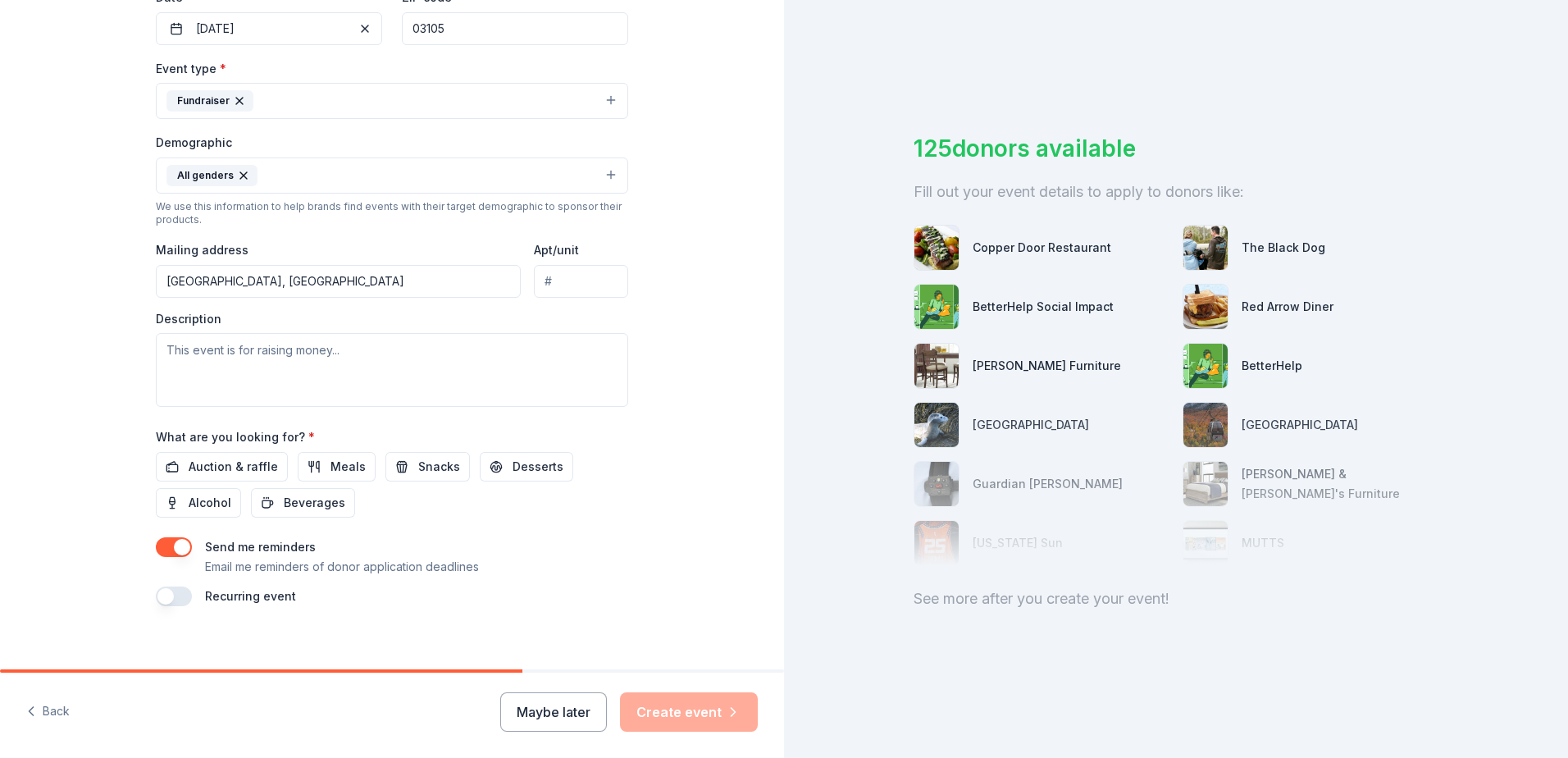
type input "[STREET_ADDRESS]"
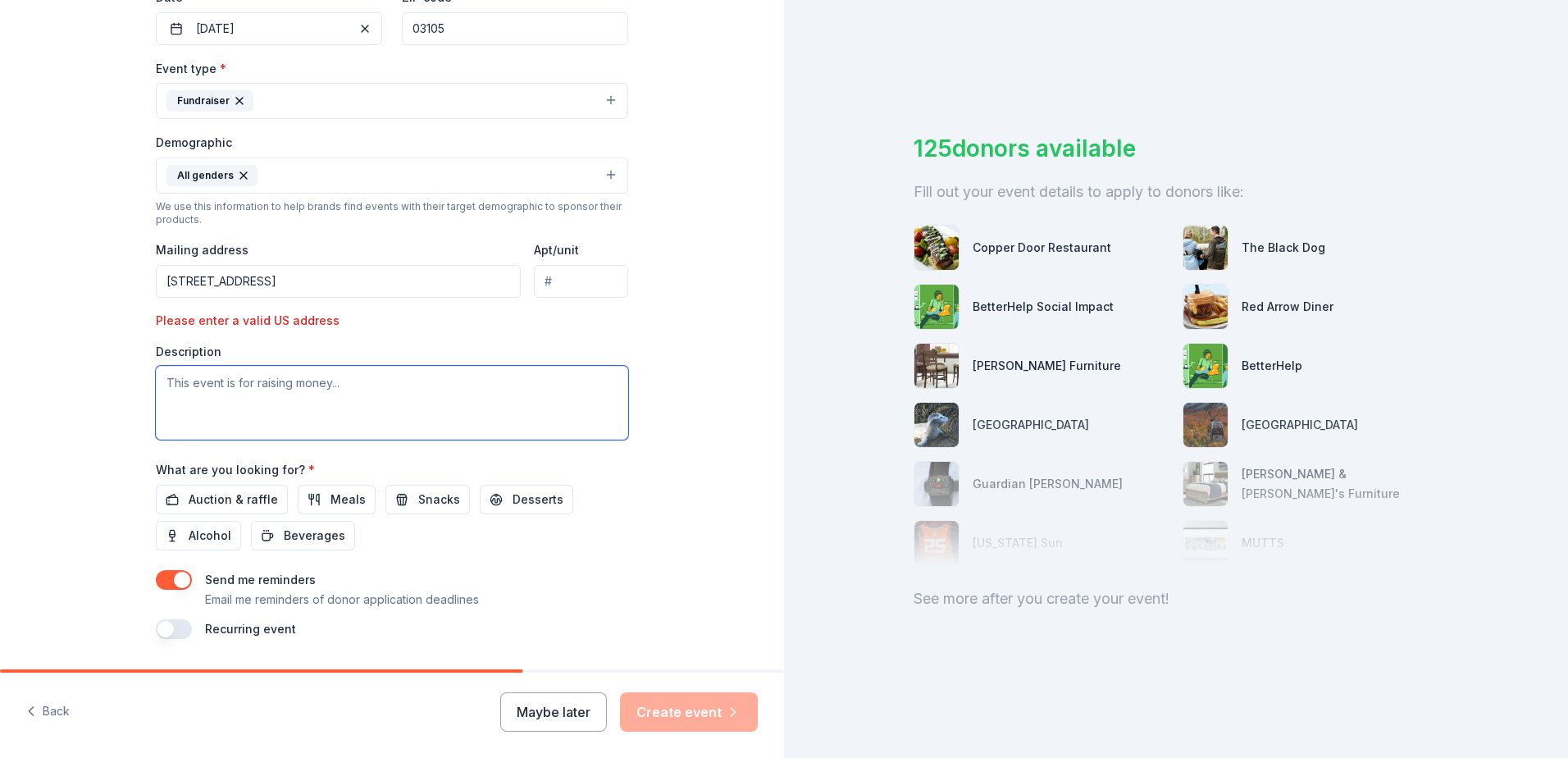
click at [166, 385] on textarea at bounding box center [392, 402] width 472 height 73
click at [365, 403] on textarea "a Comedy show to raise money fo rhte youth int he greater [GEOGRAPHIC_DATA] are…" at bounding box center [392, 402] width 472 height 73
click at [400, 402] on textarea "a Comedy show to raise money fo rhte youth int he greater [GEOGRAPHIC_DATA] are…" at bounding box center [392, 402] width 472 height 73
click at [565, 402] on textarea "a Comedy show to raise money fo rhte youth int he greater [GEOGRAPHIC_DATA] are…" at bounding box center [392, 402] width 472 height 73
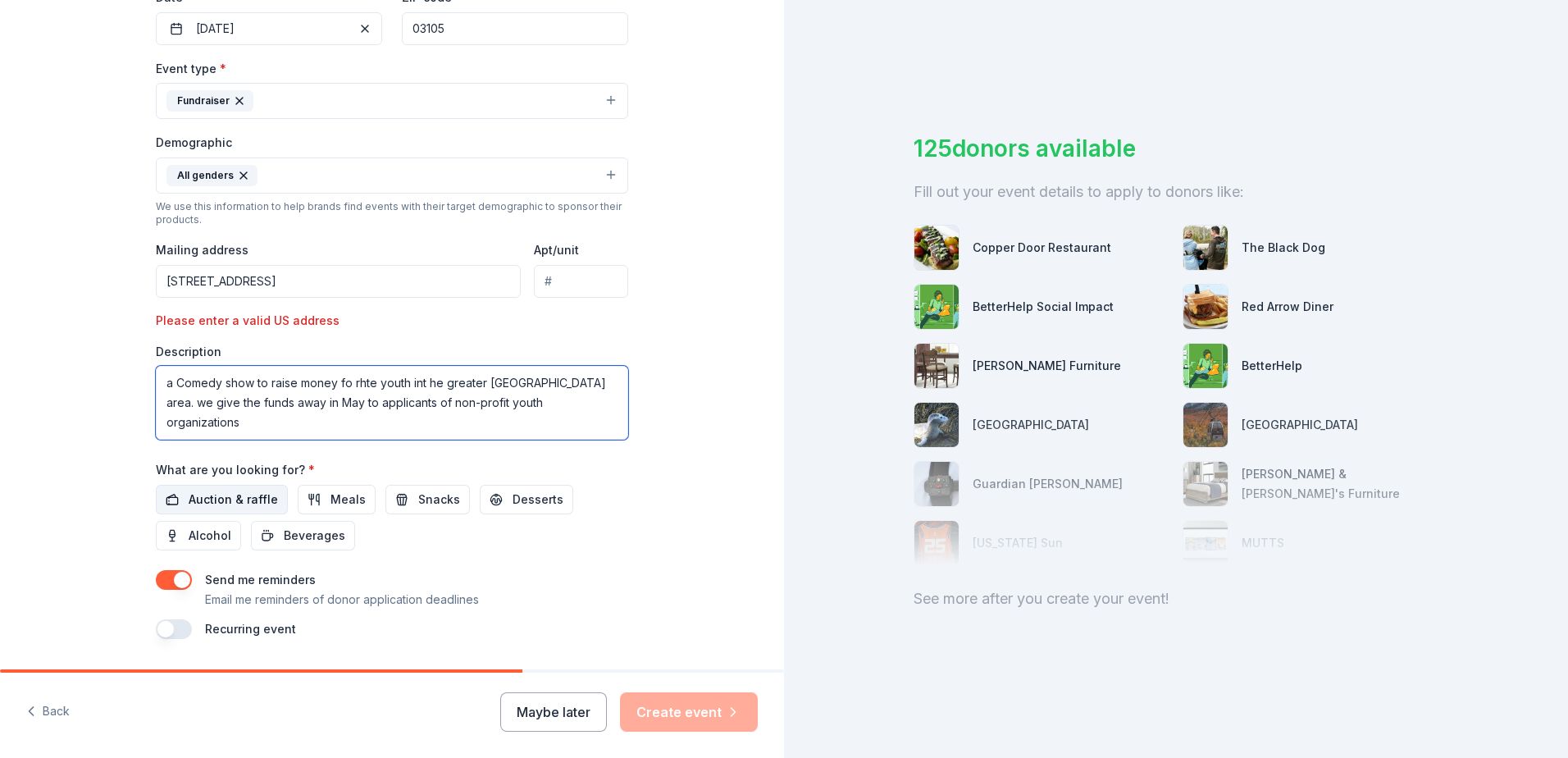
type textarea "a Comedy show to raise money fo rhte youth int he greater [GEOGRAPHIC_DATA] are…"
click at [235, 499] on span "Auction & raffle" at bounding box center [233, 500] width 90 height 20
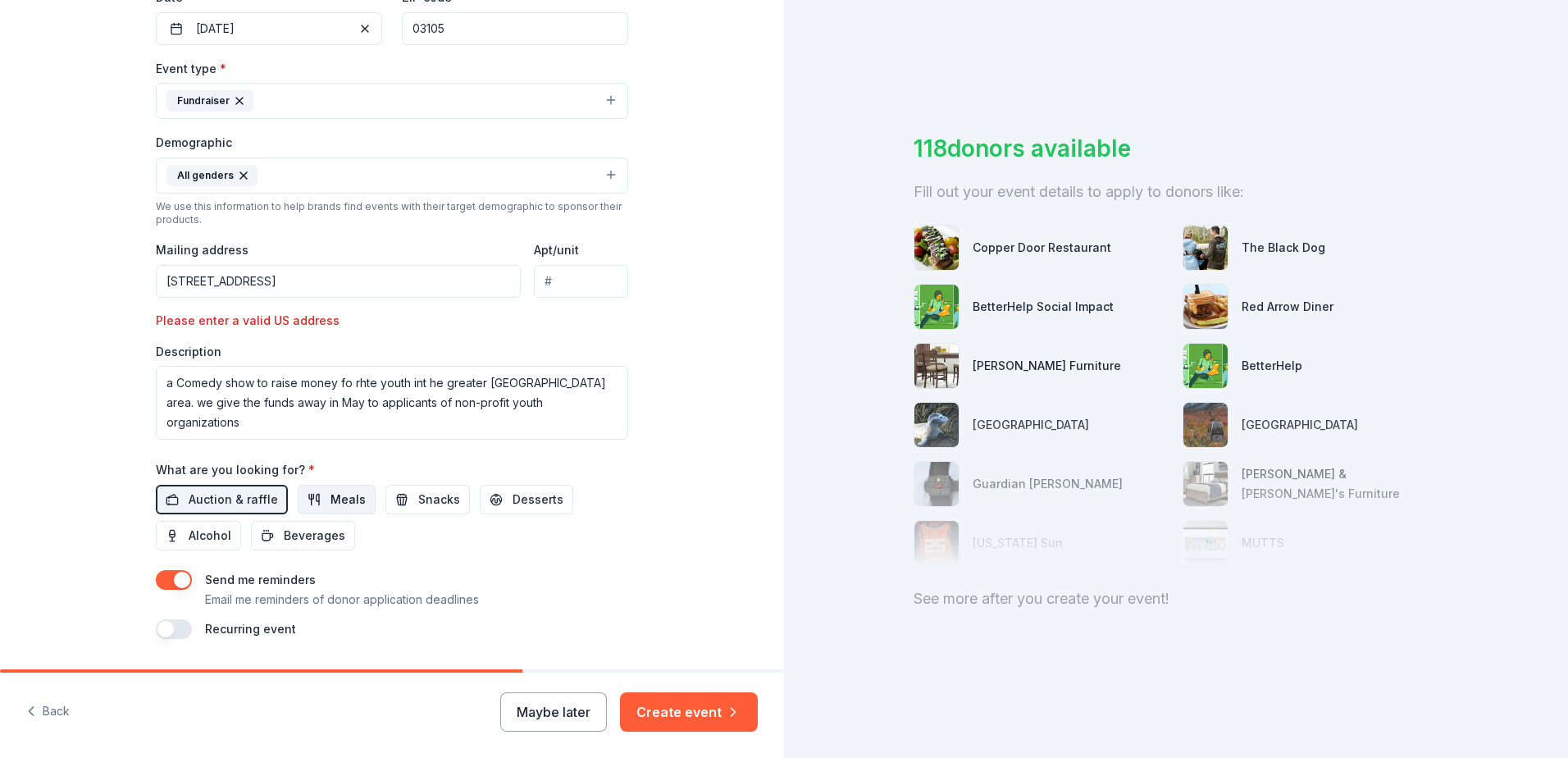
click at [330, 500] on span "Meals" at bounding box center [347, 500] width 35 height 20
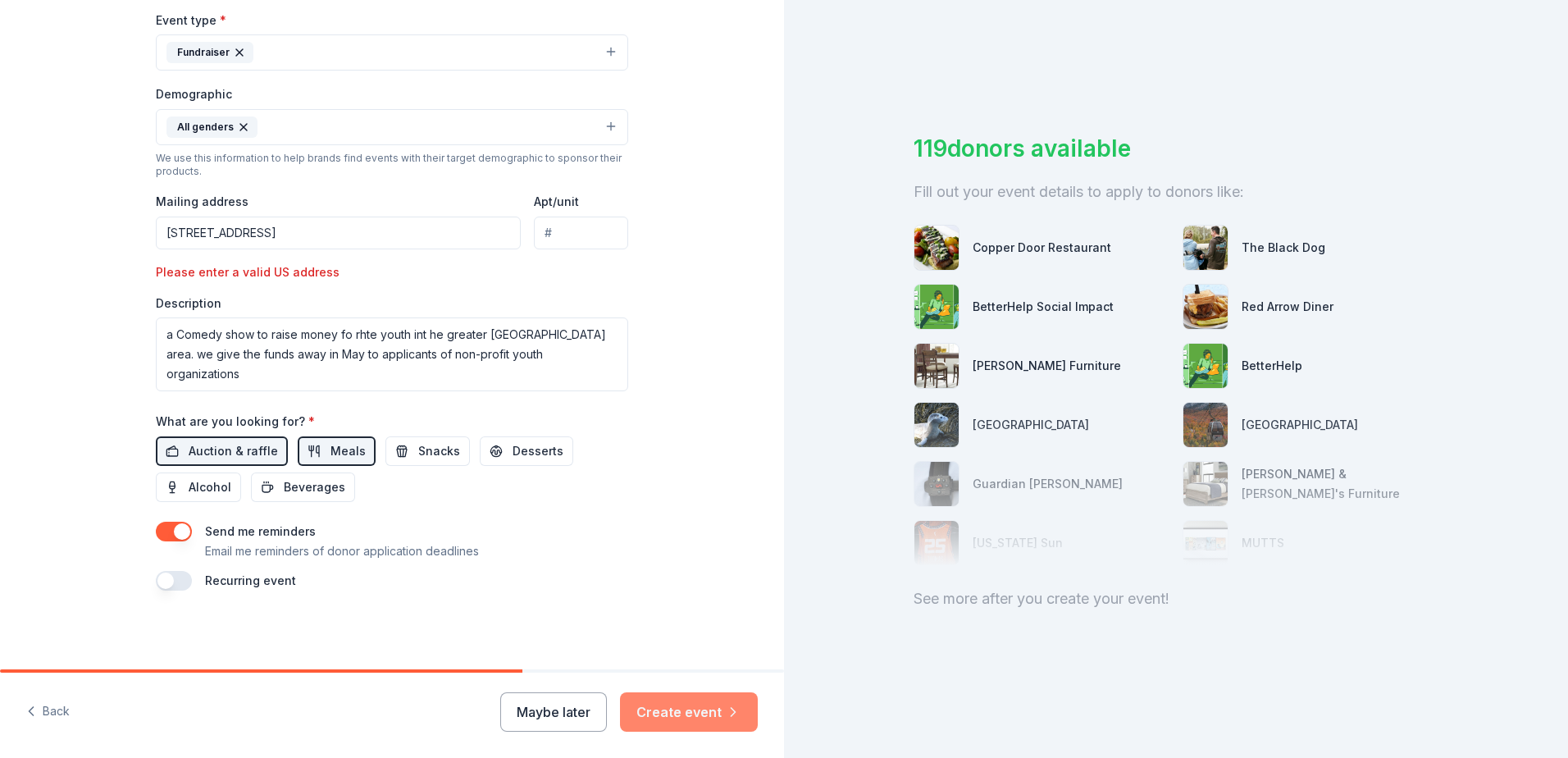
click at [671, 709] on button "Create event" at bounding box center [689, 711] width 138 height 39
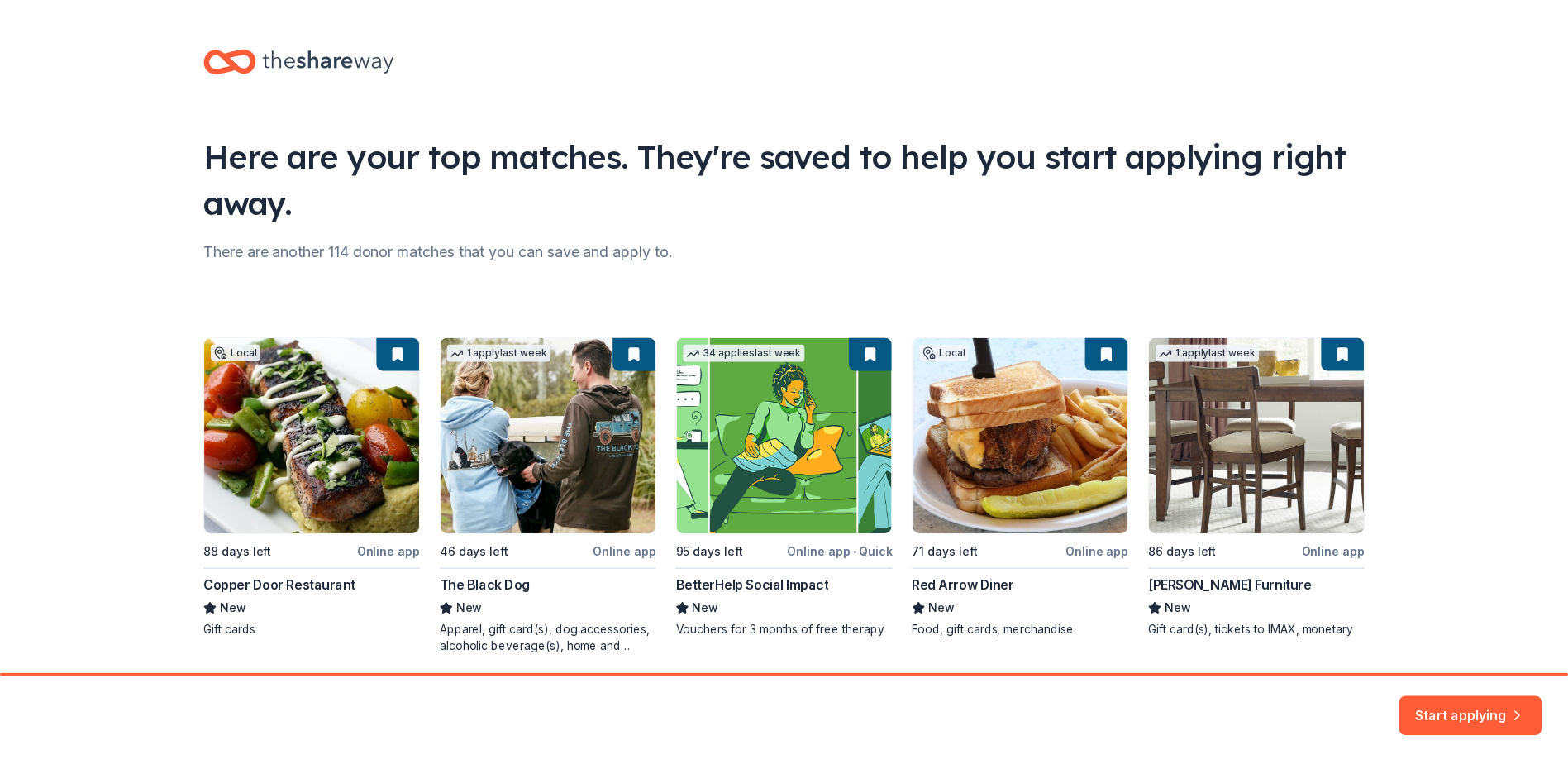
scroll to position [60, 0]
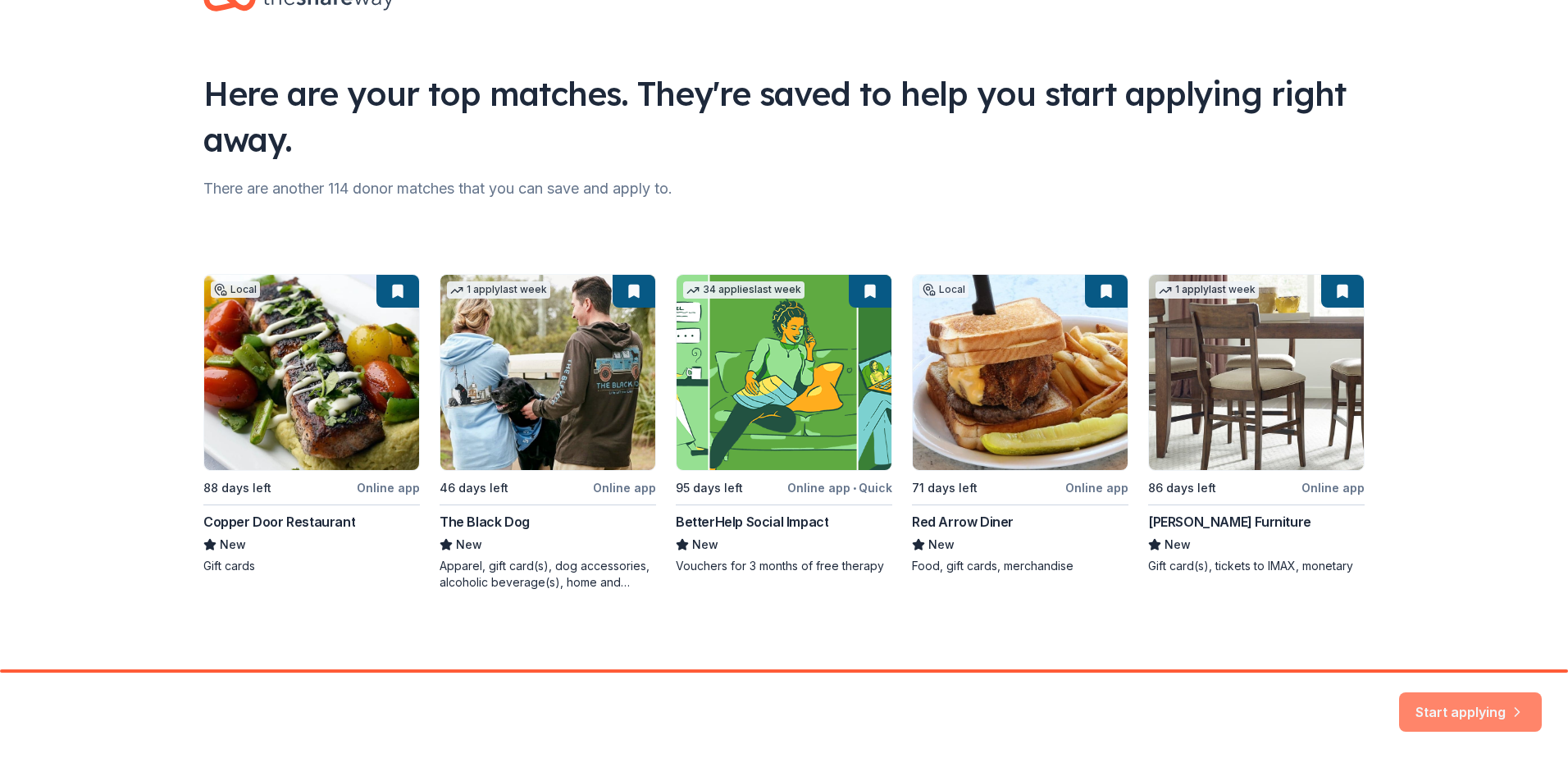
click at [1465, 704] on button "Start applying" at bounding box center [1470, 702] width 142 height 39
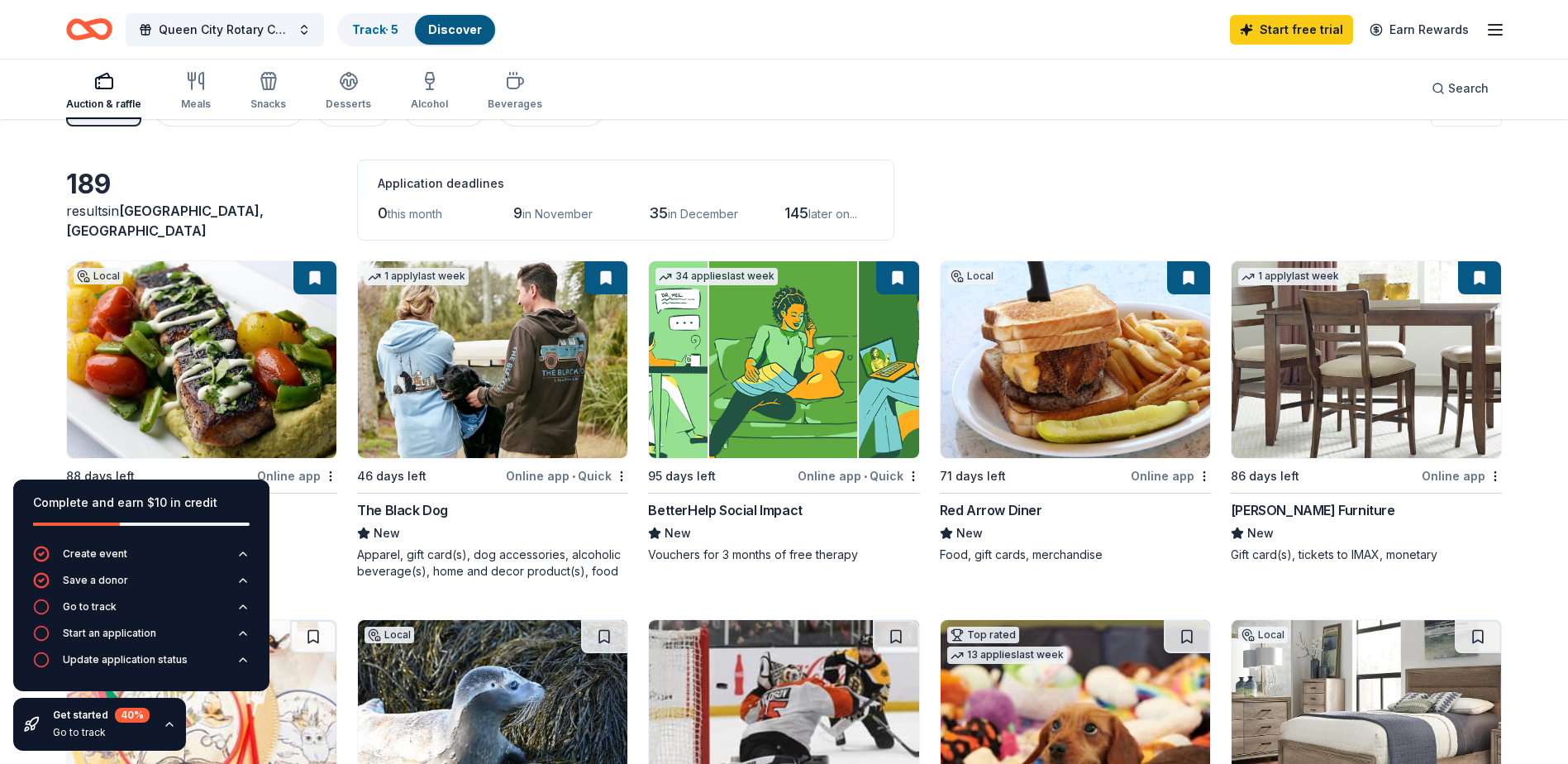
scroll to position [82, 0]
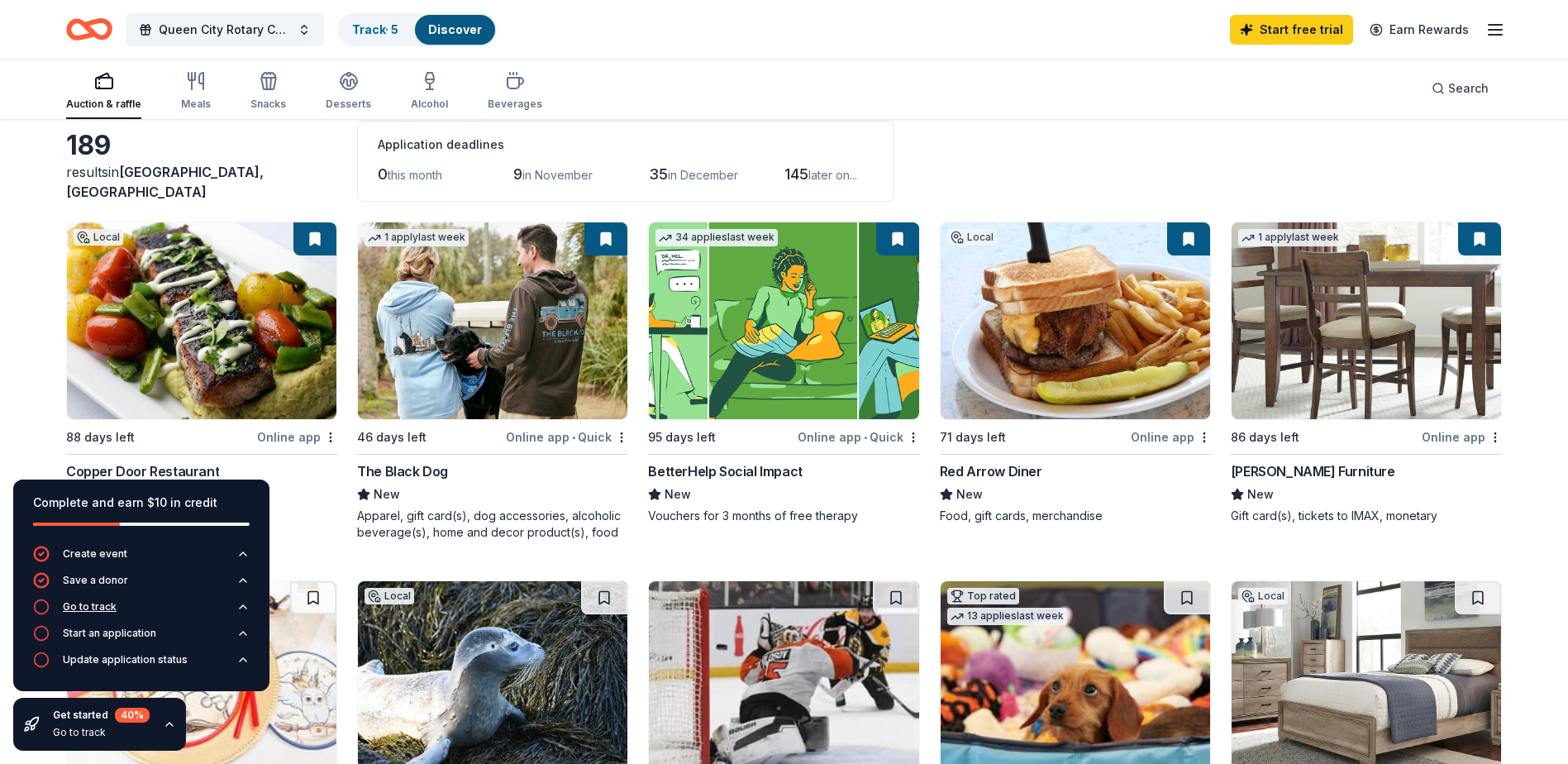
click at [36, 605] on icon "button" at bounding box center [41, 607] width 16 height 16
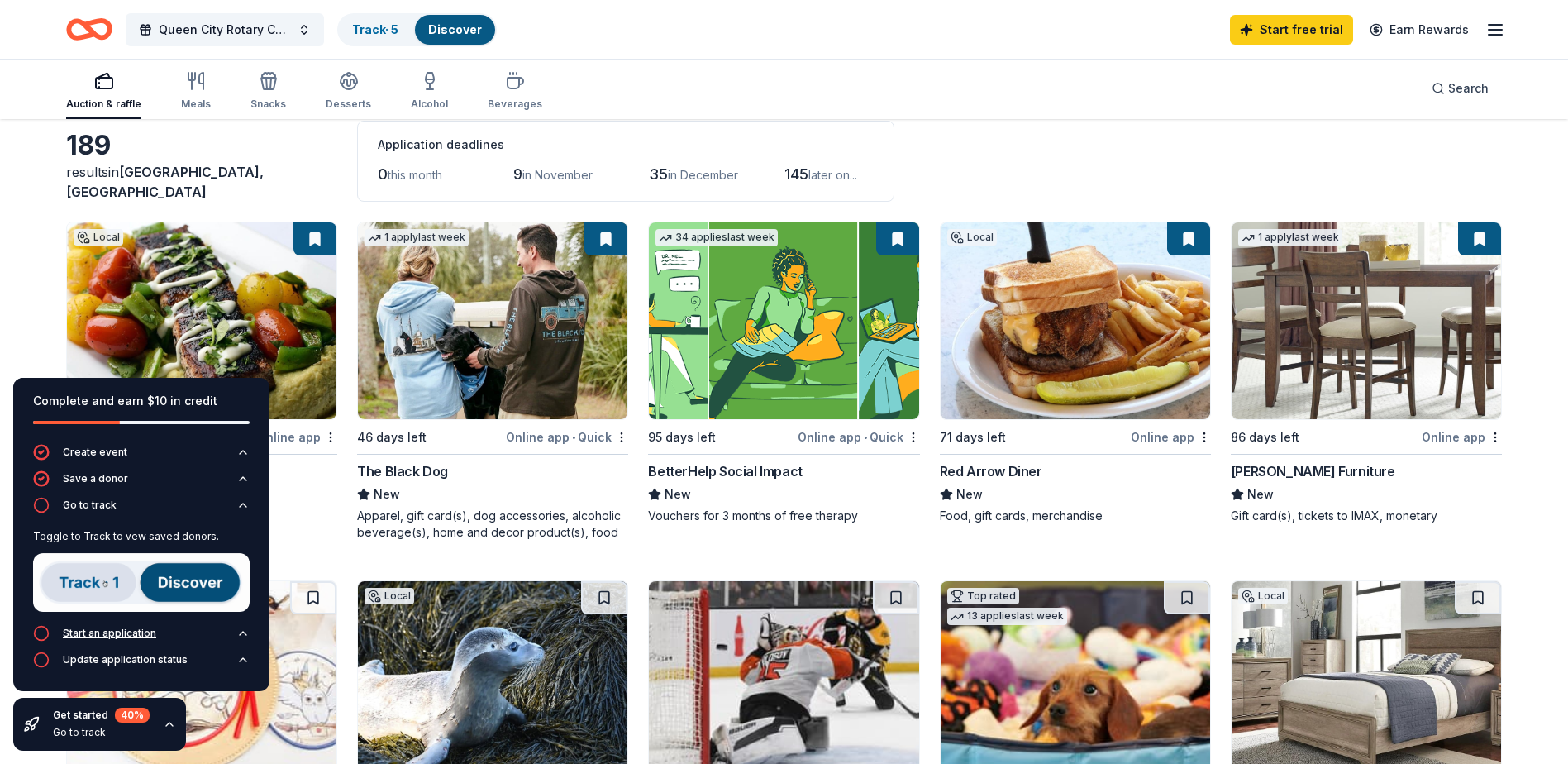
click at [40, 635] on icon "button" at bounding box center [41, 633] width 16 height 16
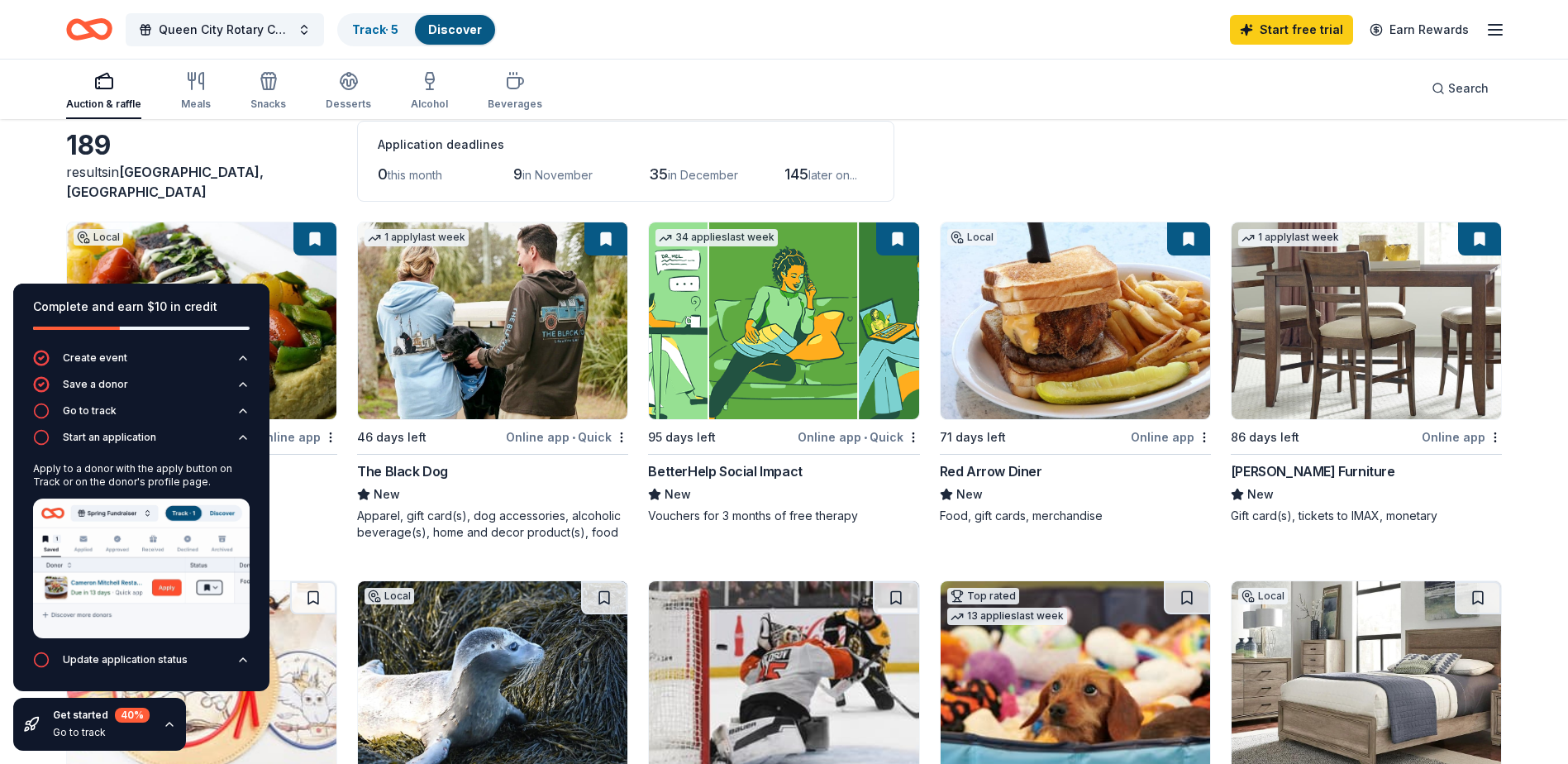
click at [307, 524] on div "Local 88 days left Online app Copper Door Restaurant New Gift cards" at bounding box center [201, 380] width 271 height 319
click at [244, 660] on icon "button" at bounding box center [243, 660] width 13 height 13
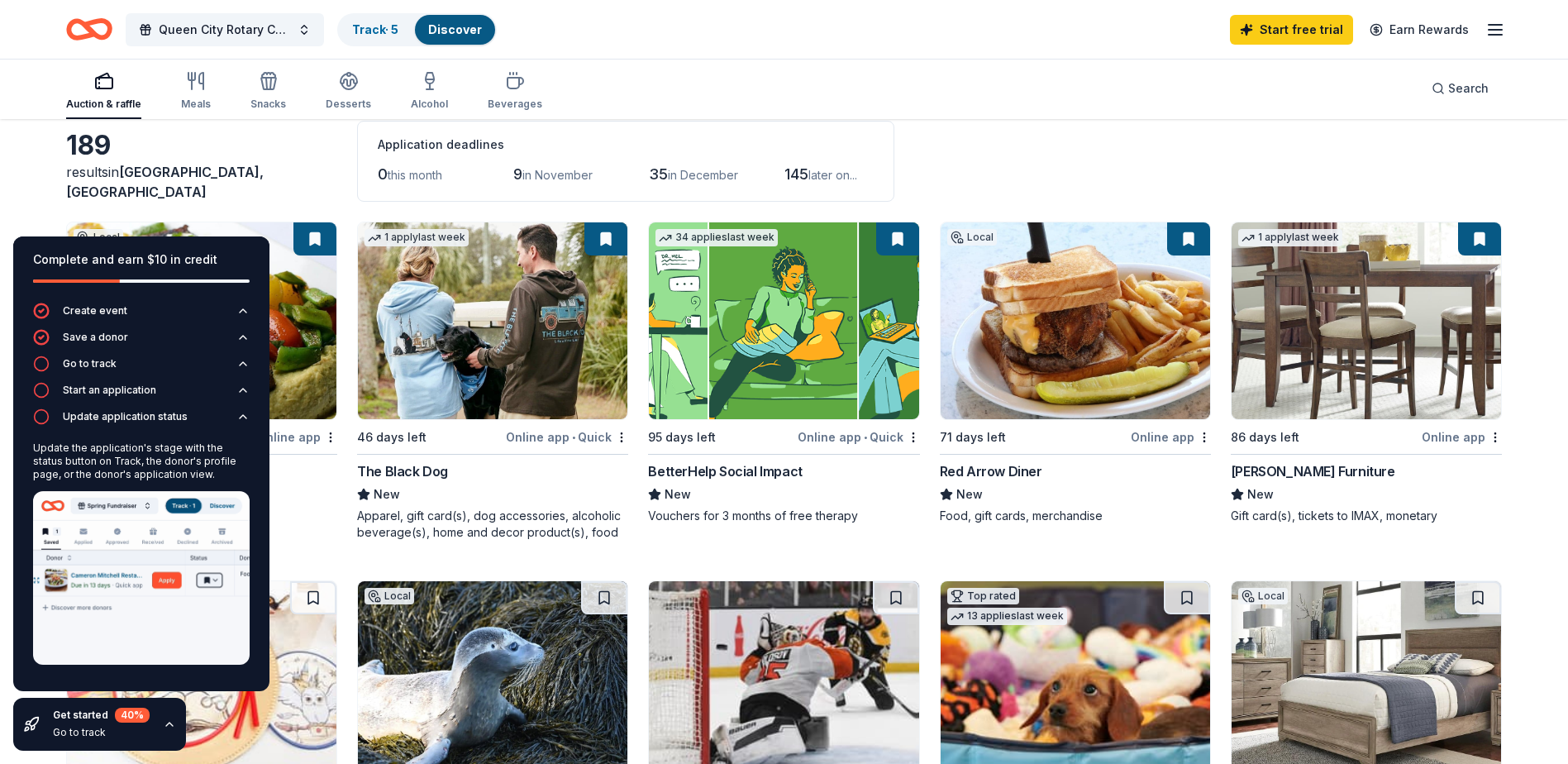
click at [197, 242] on div "Complete and earn $10 in credit" at bounding box center [141, 270] width 256 height 66
click at [272, 162] on div "189" at bounding box center [201, 145] width 271 height 33
click at [109, 391] on div "Start an application" at bounding box center [110, 390] width 93 height 13
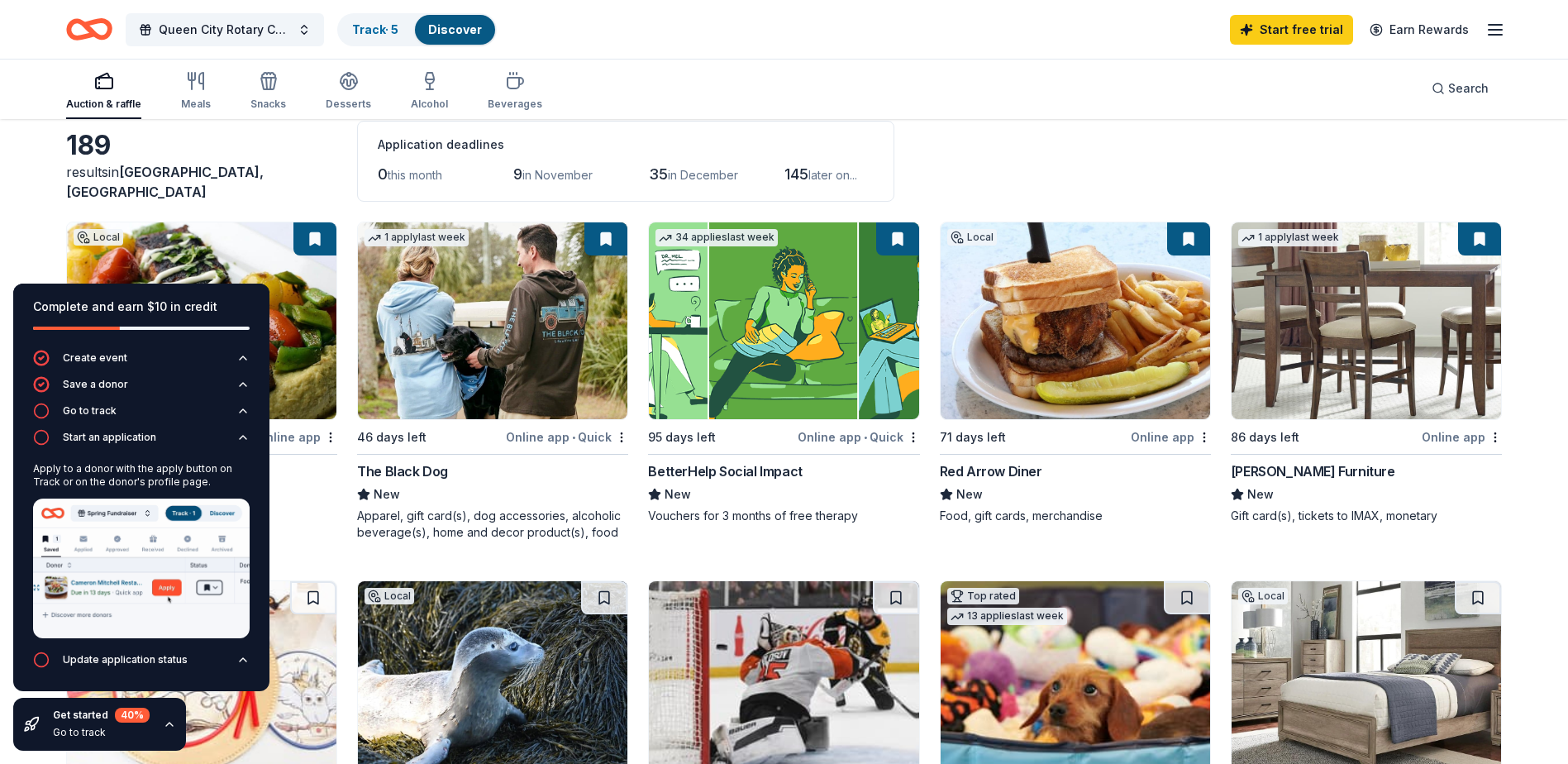
click at [309, 437] on div "Online app" at bounding box center [297, 437] width 80 height 21
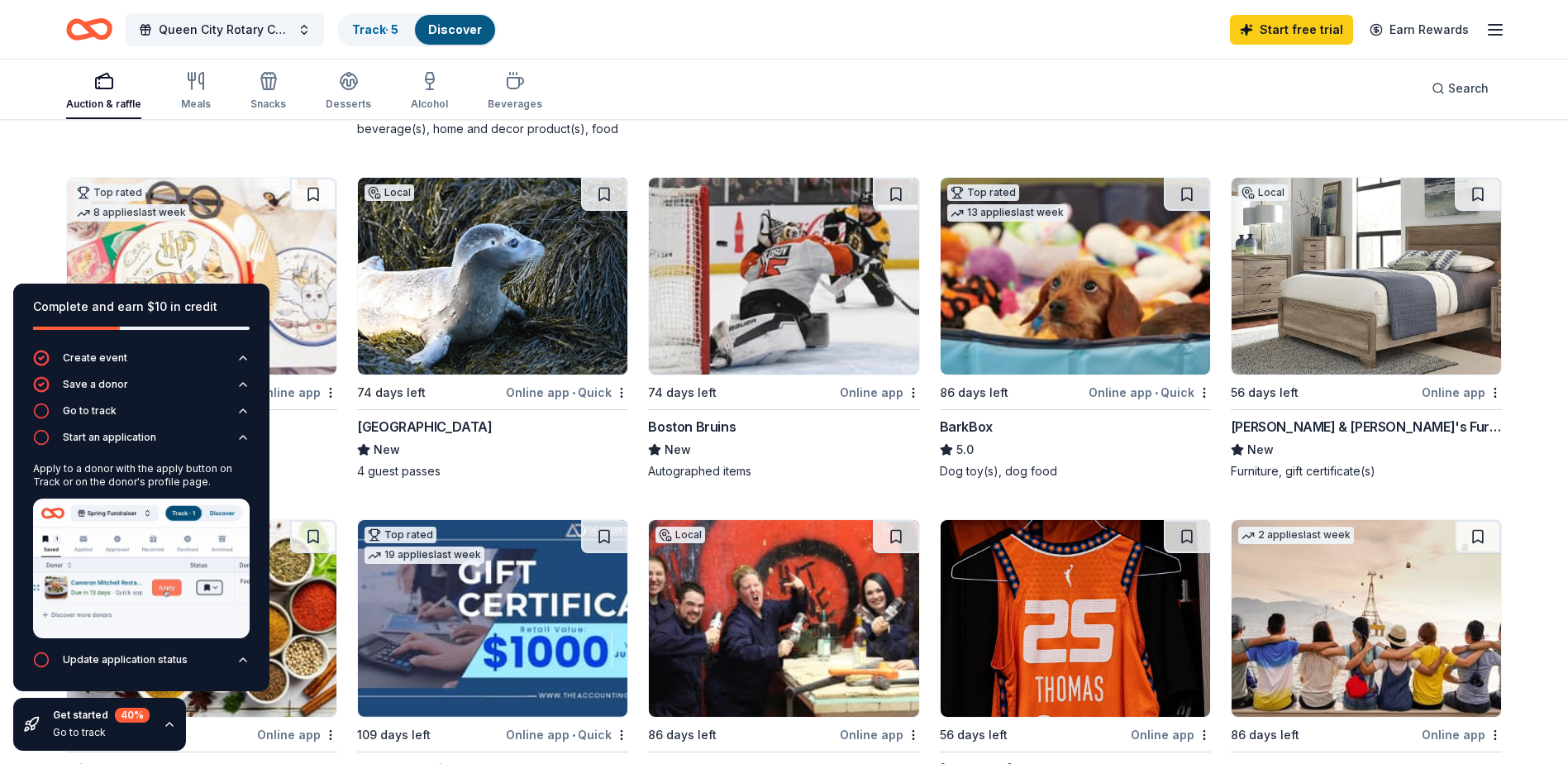
scroll to position [496, 0]
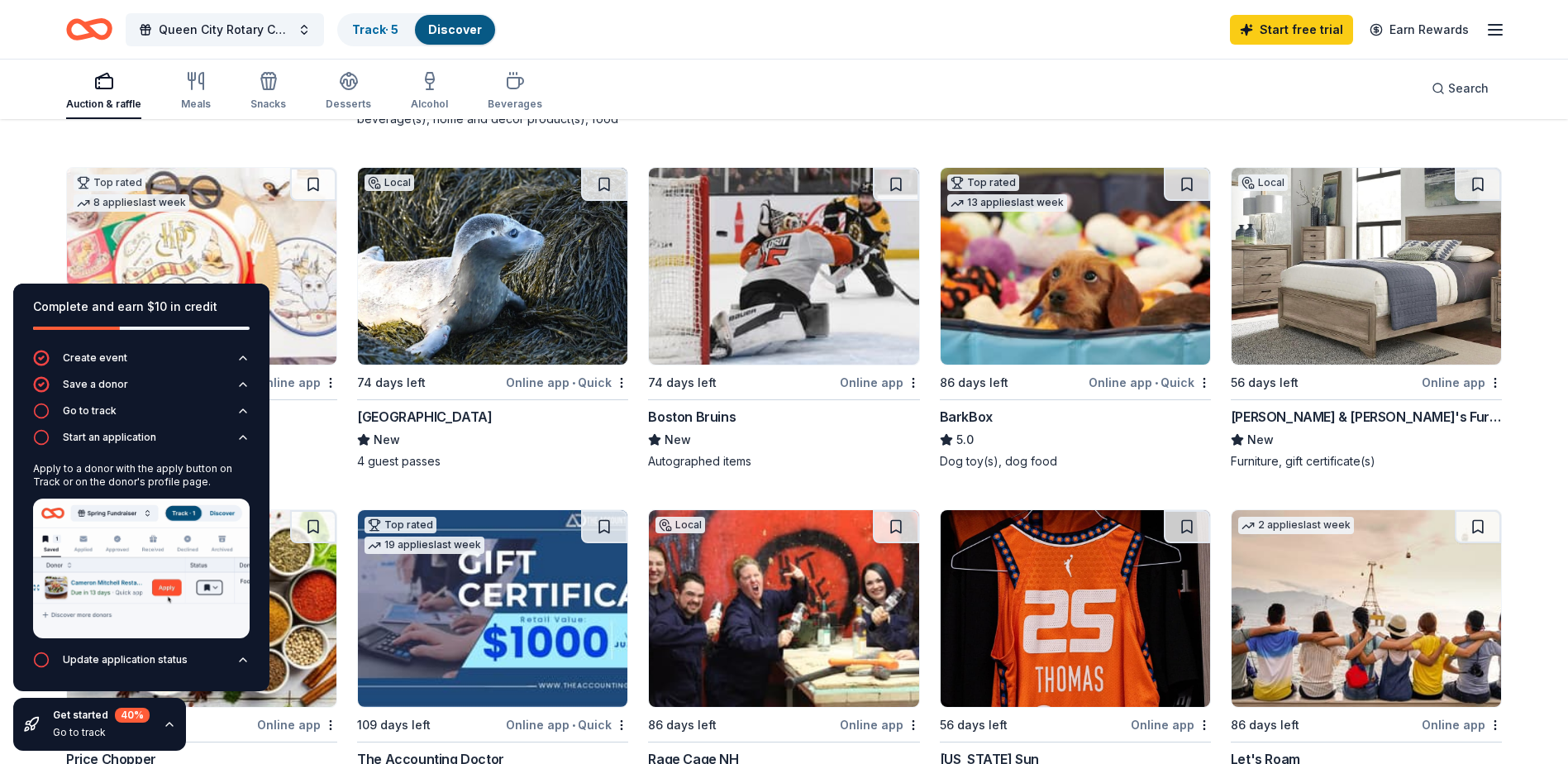
click at [167, 727] on icon "button" at bounding box center [169, 724] width 13 height 13
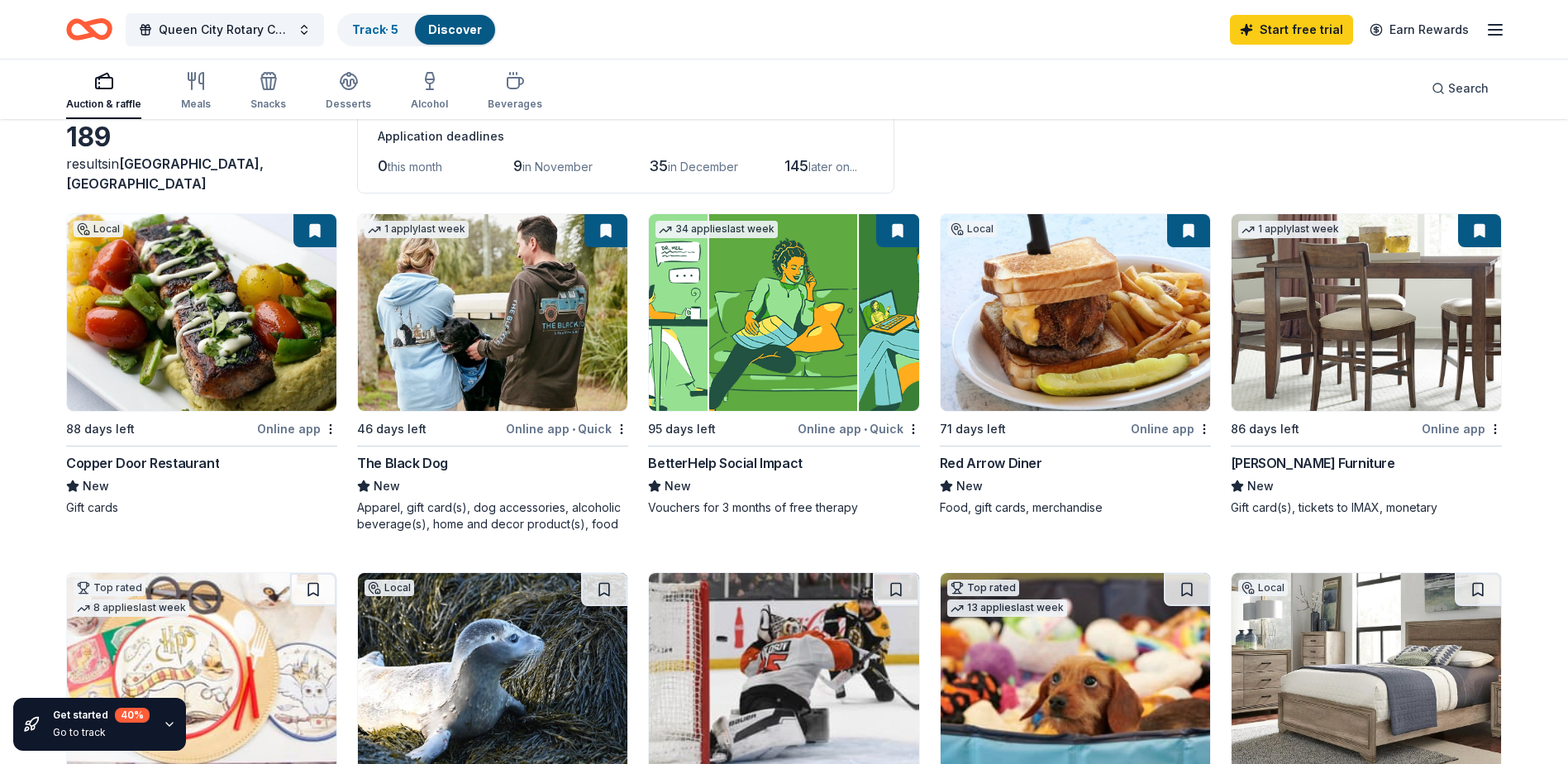
scroll to position [0, 0]
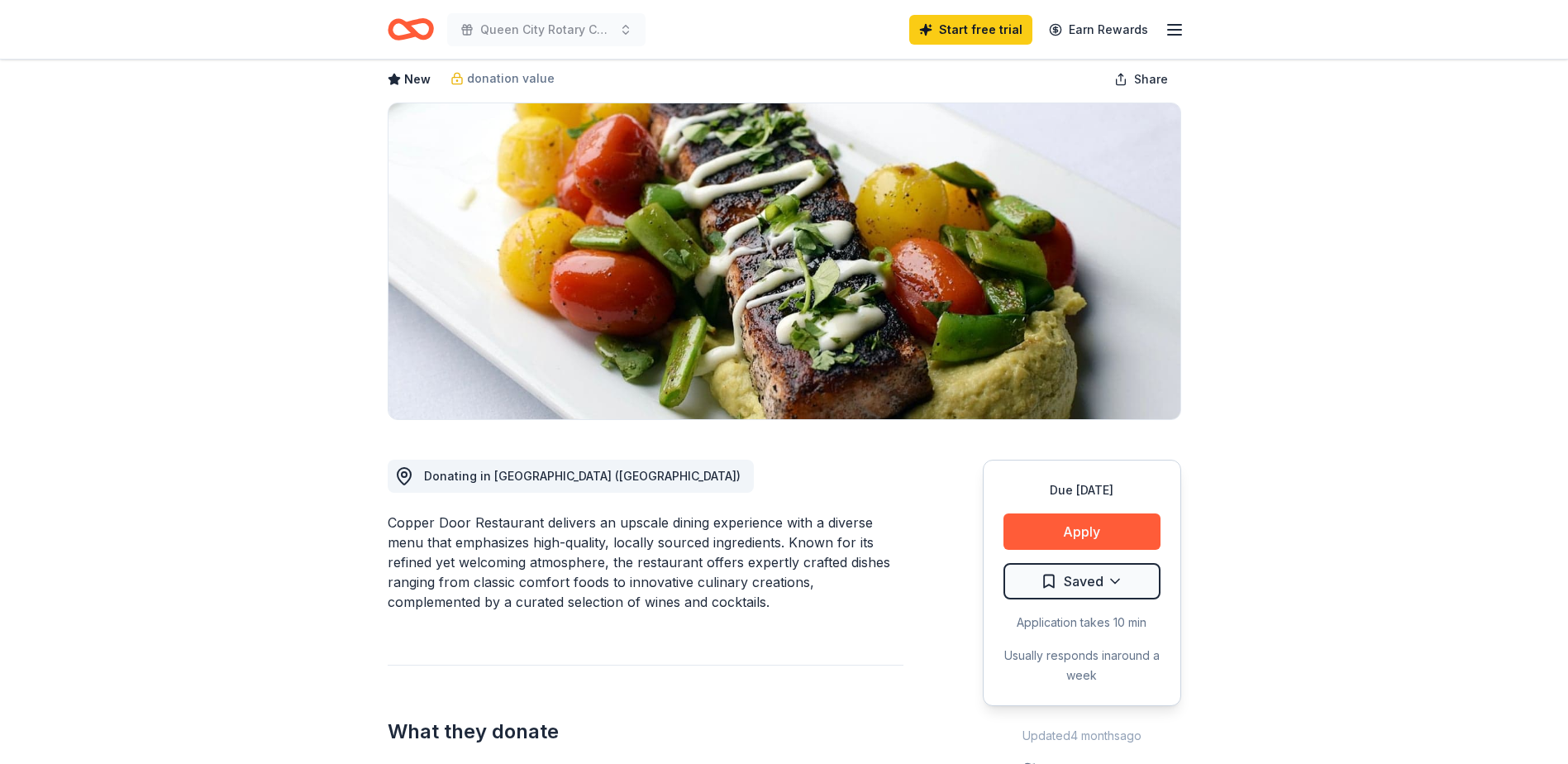
scroll to position [165, 0]
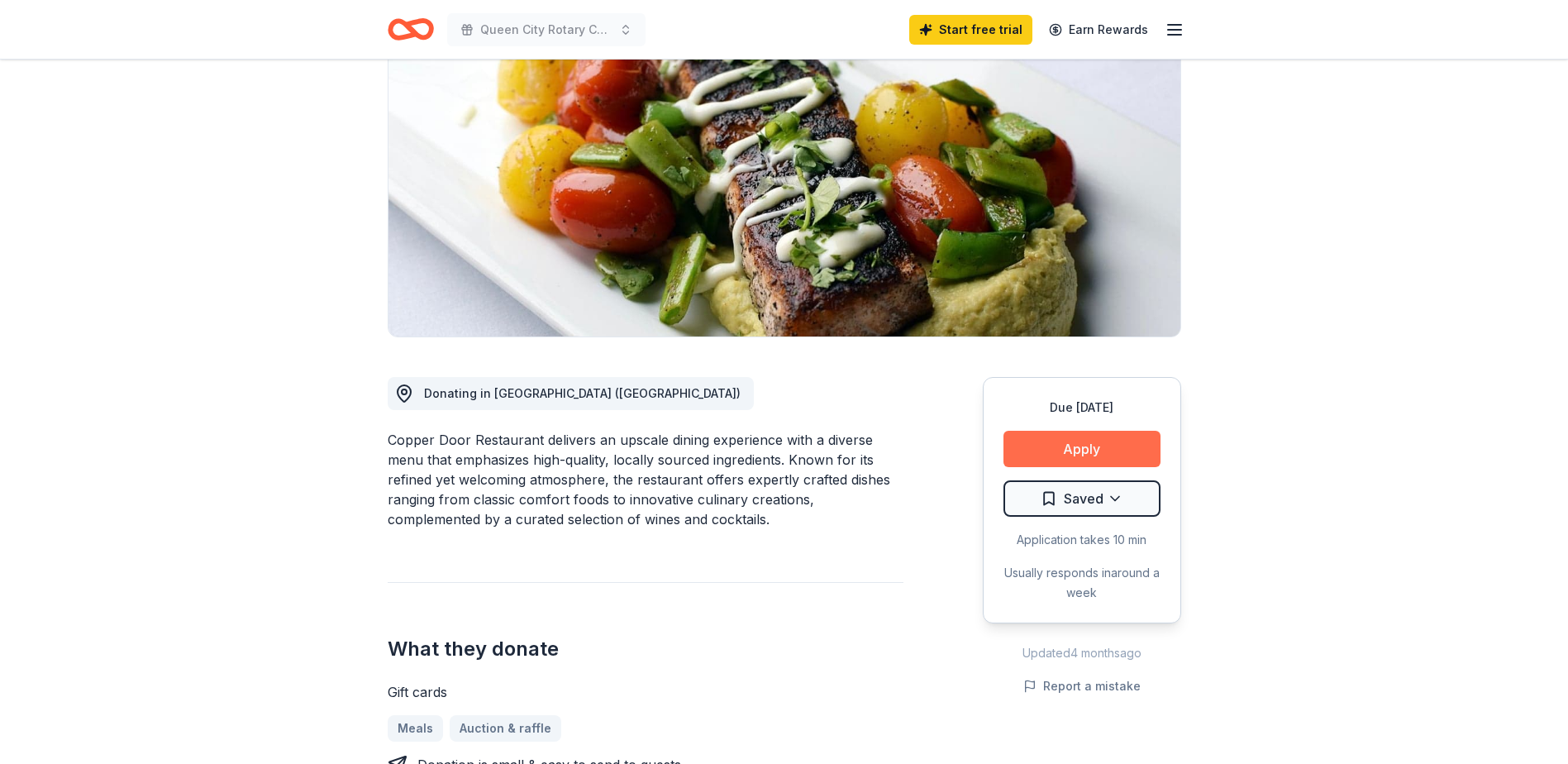
click at [1086, 446] on button "Apply" at bounding box center [1082, 449] width 157 height 37
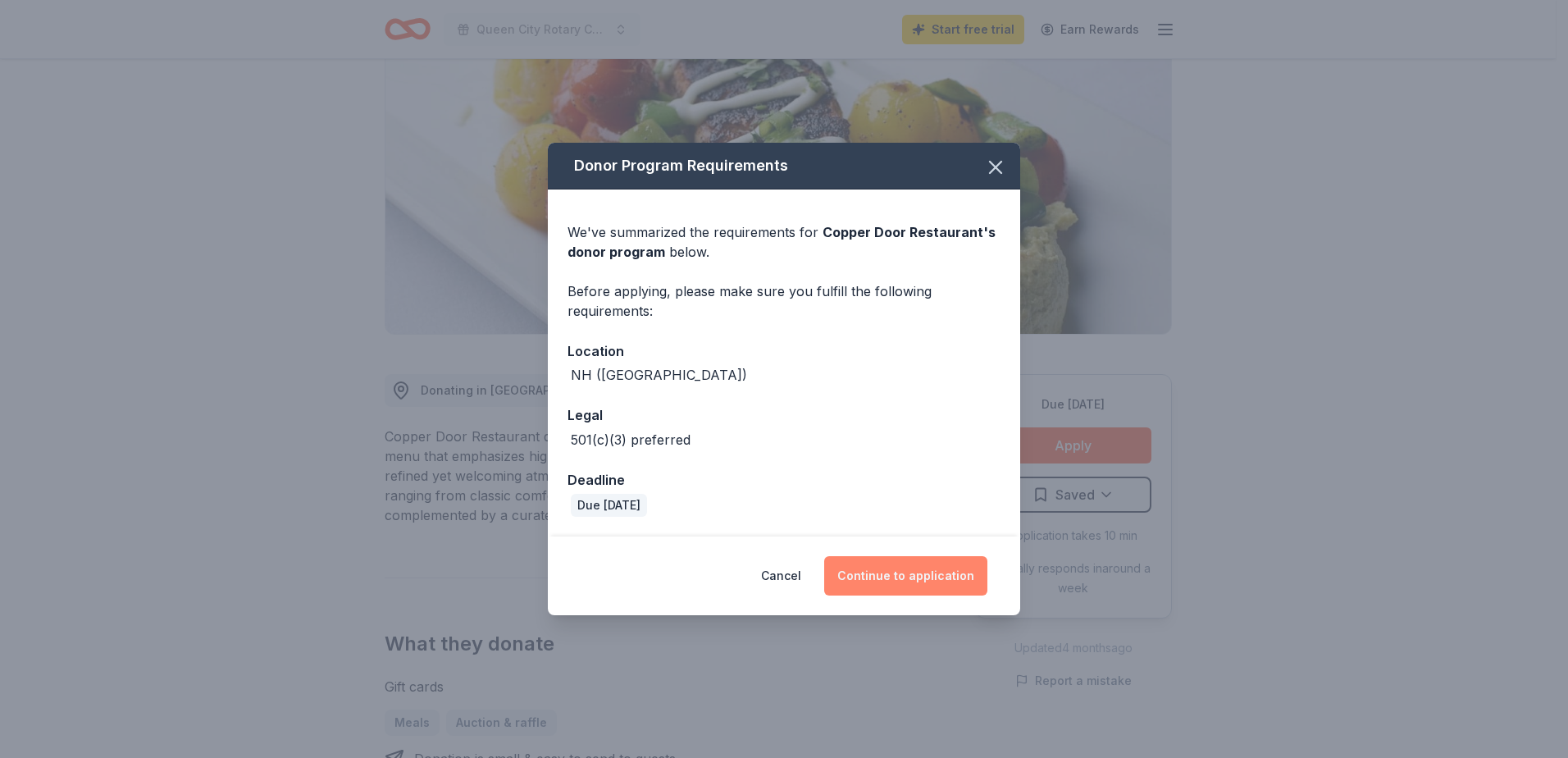
click at [910, 579] on button "Continue to application" at bounding box center [906, 575] width 163 height 39
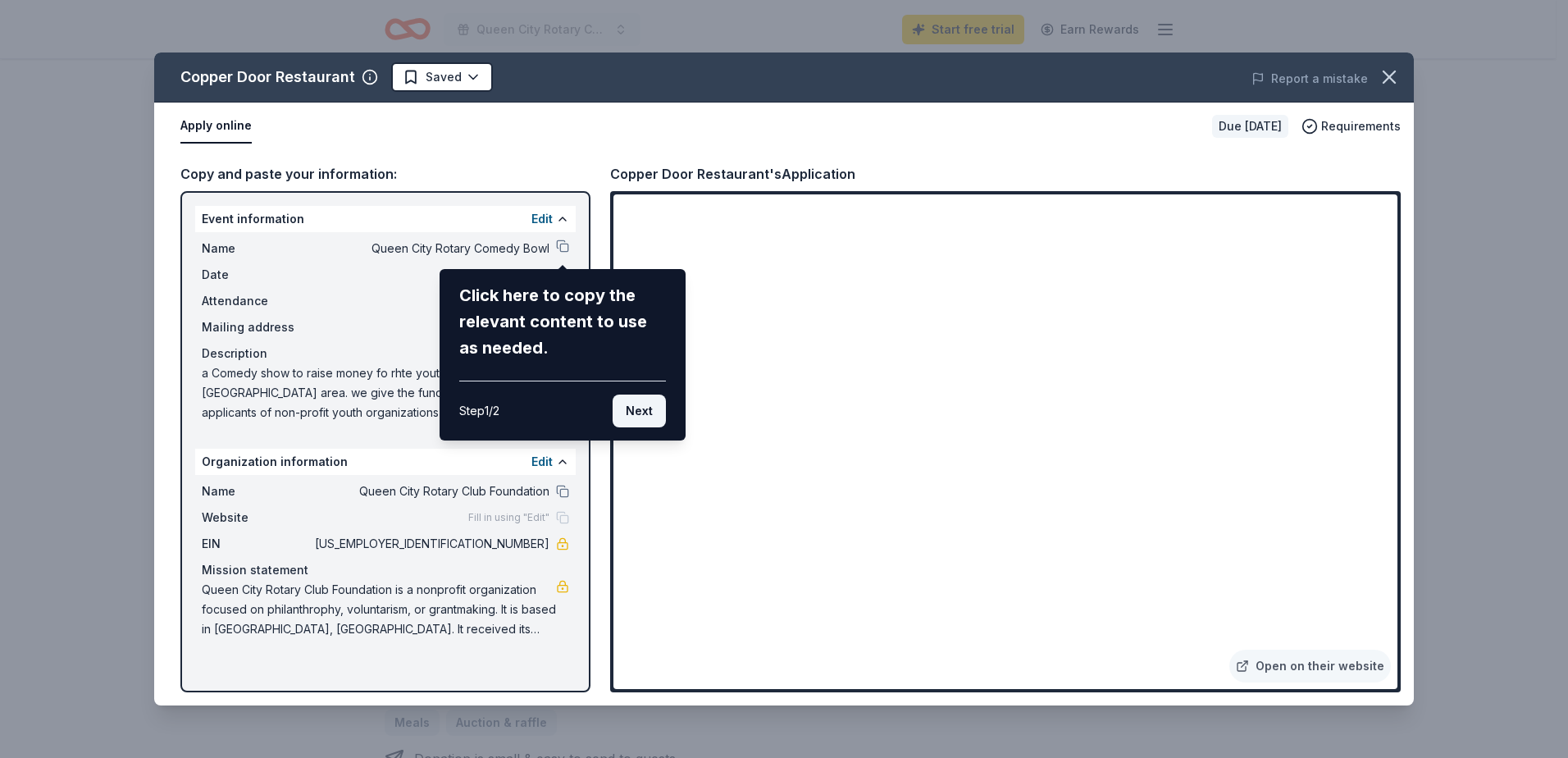
click at [640, 411] on button "Next" at bounding box center [639, 411] width 54 height 33
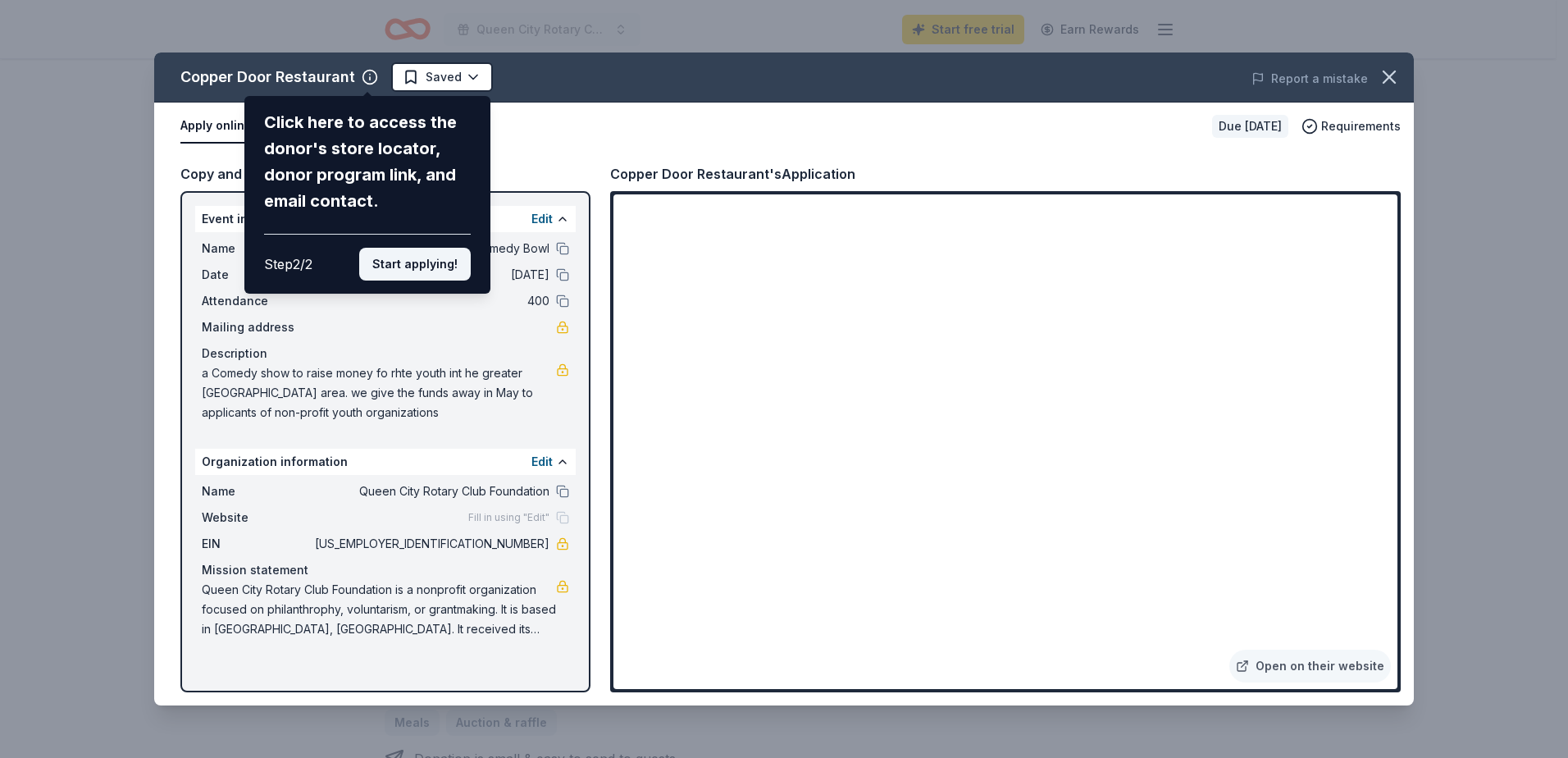
click at [433, 262] on button "Start applying!" at bounding box center [414, 264] width 112 height 33
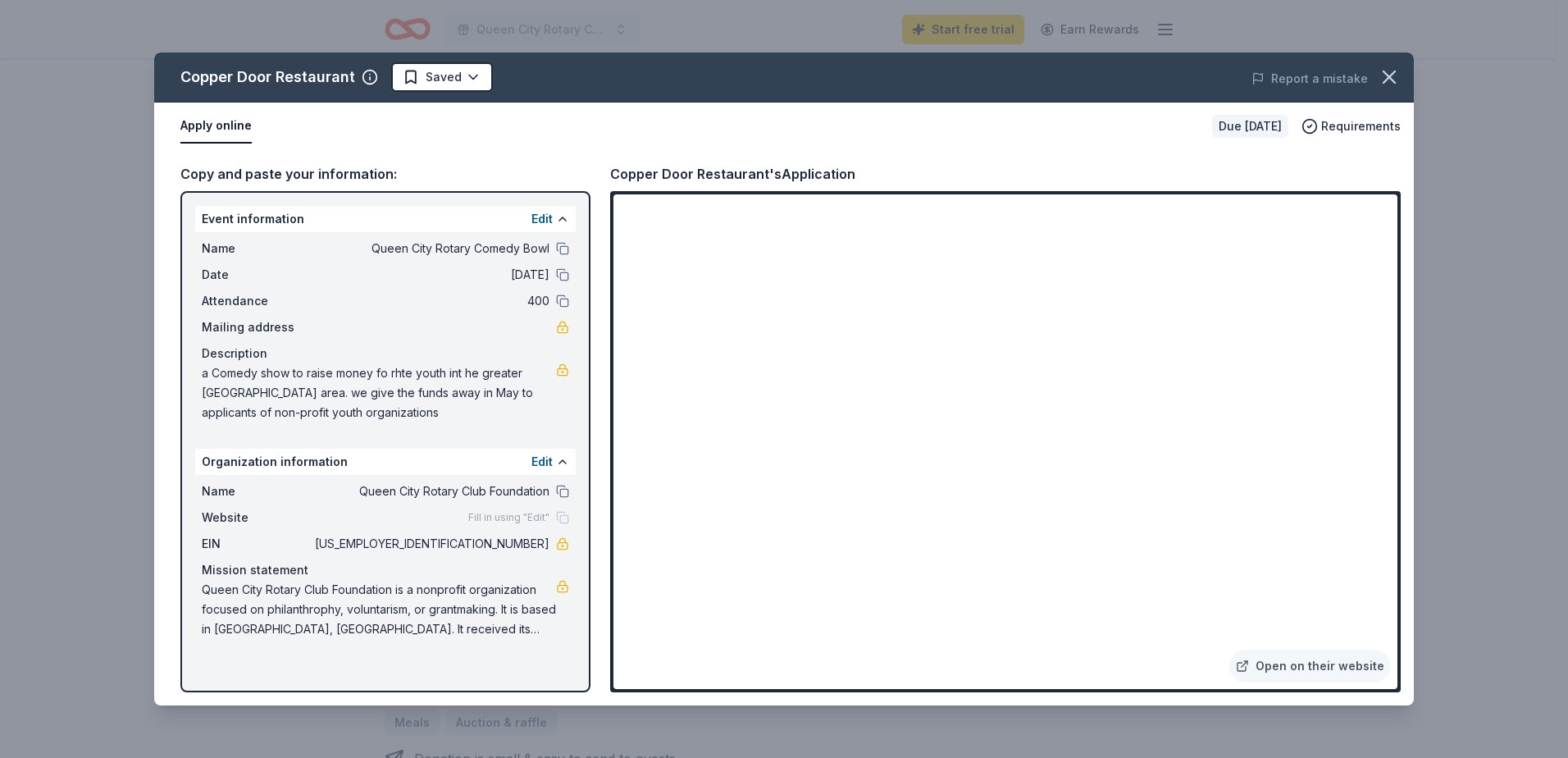
click at [675, 656] on div "Copper Door Restaurant Saved Report a mistake Apply online Due in 88 days Requi…" at bounding box center [784, 379] width 1260 height 653
click at [763, 651] on div "Copper Door Restaurant Saved Report a mistake Apply online Due in 88 days Requi…" at bounding box center [784, 379] width 1260 height 653
click at [1388, 78] on icon "button" at bounding box center [1389, 77] width 12 height 12
